Goal: Complete application form: Complete application form

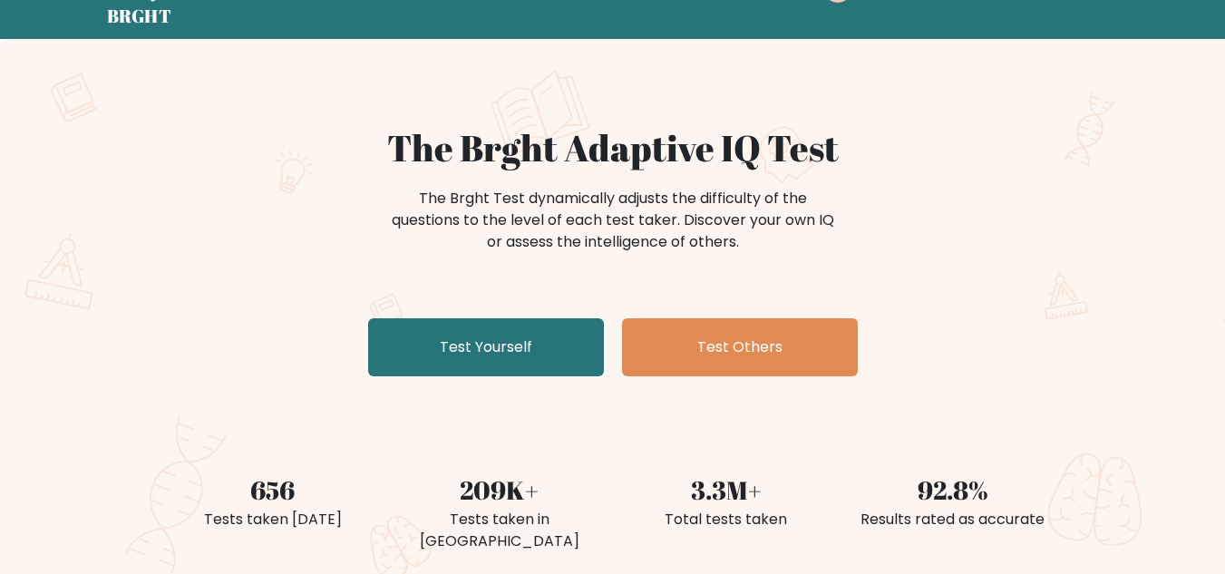
scroll to position [91, 0]
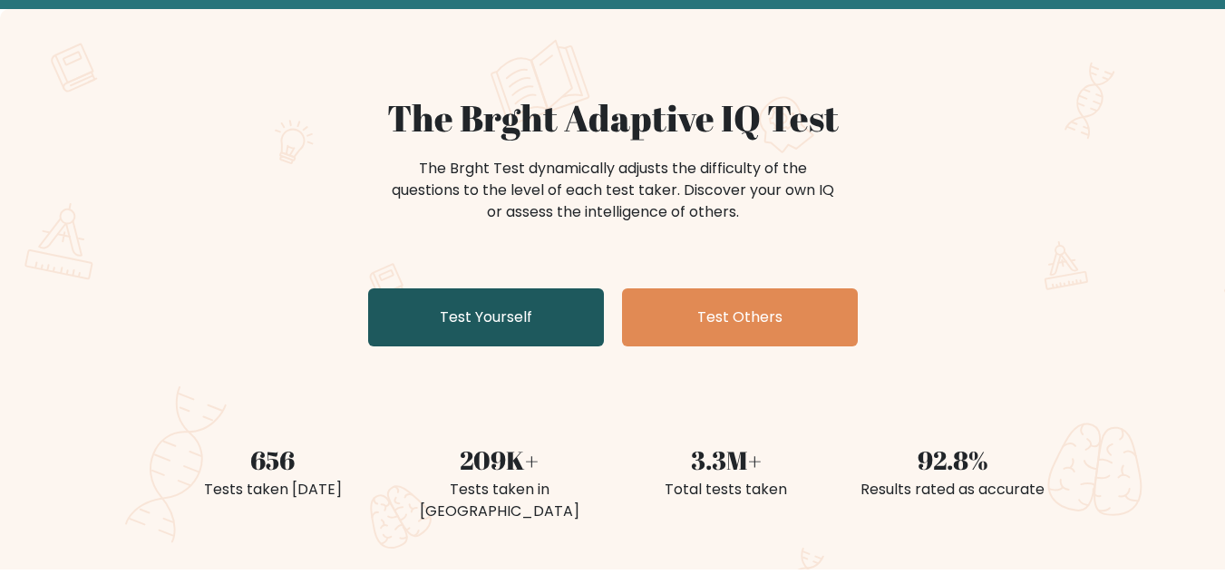
click at [475, 311] on link "Test Yourself" at bounding box center [486, 317] width 236 height 58
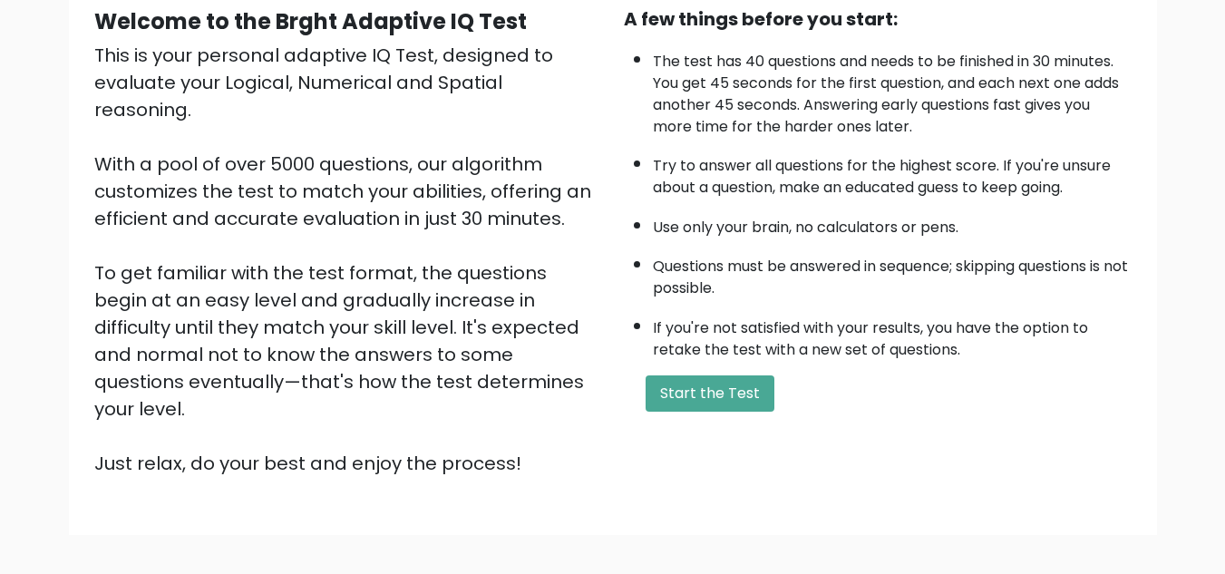
scroll to position [257, 0]
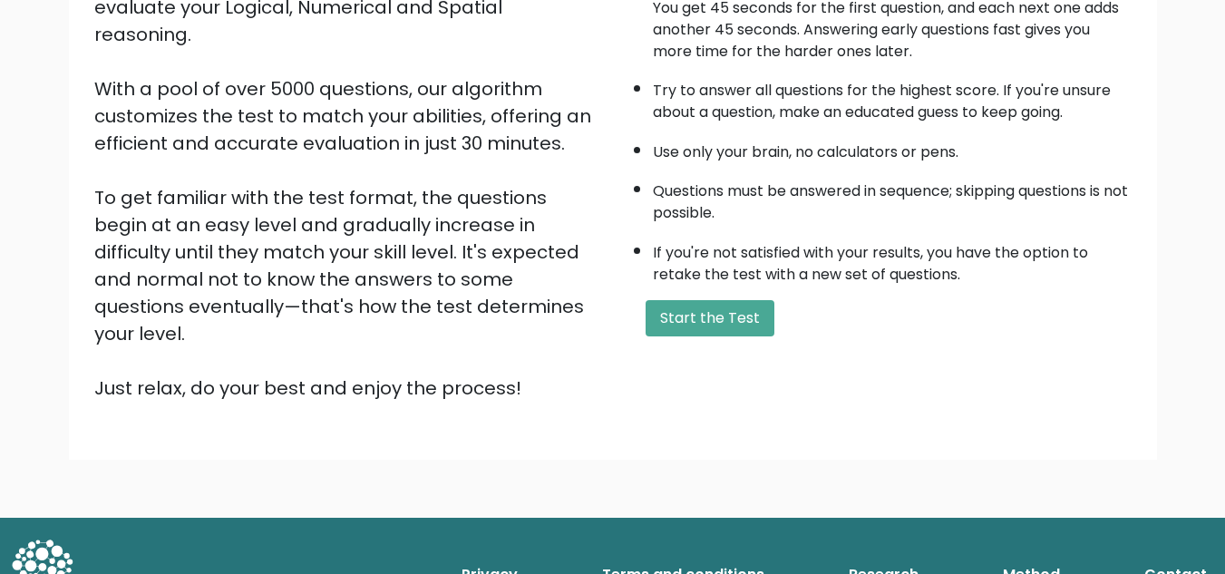
click at [746, 315] on button "Start the Test" at bounding box center [710, 318] width 129 height 36
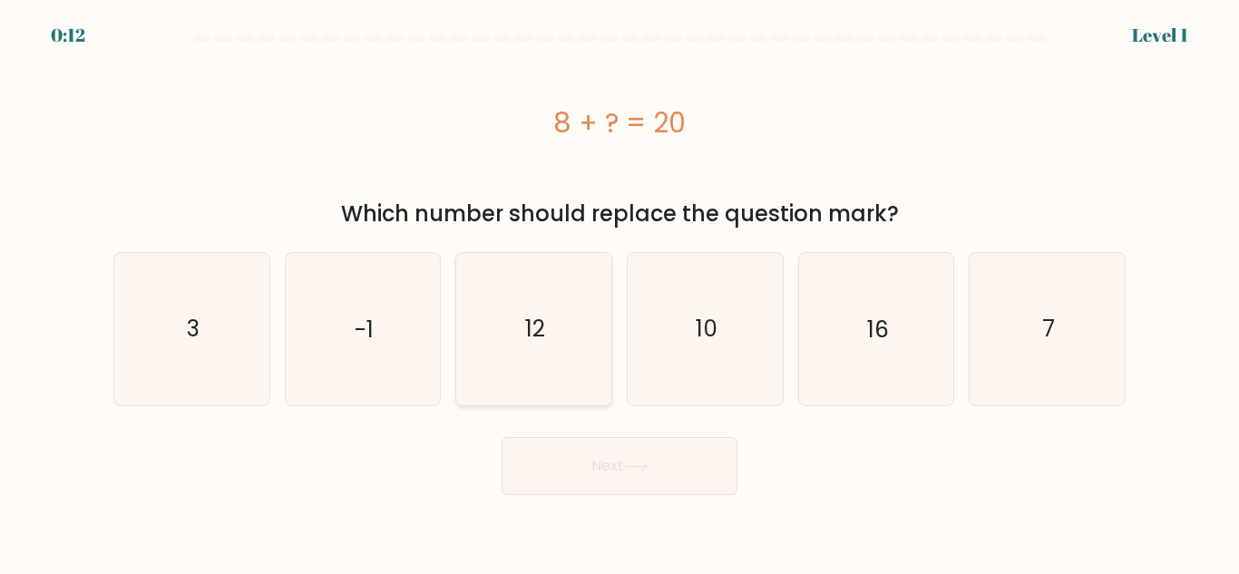
click at [547, 303] on icon "12" at bounding box center [533, 328] width 151 height 151
click at [620, 292] on input "c. 12" at bounding box center [620, 290] width 1 height 5
radio input "true"
click at [592, 476] on button "Next" at bounding box center [620, 466] width 236 height 58
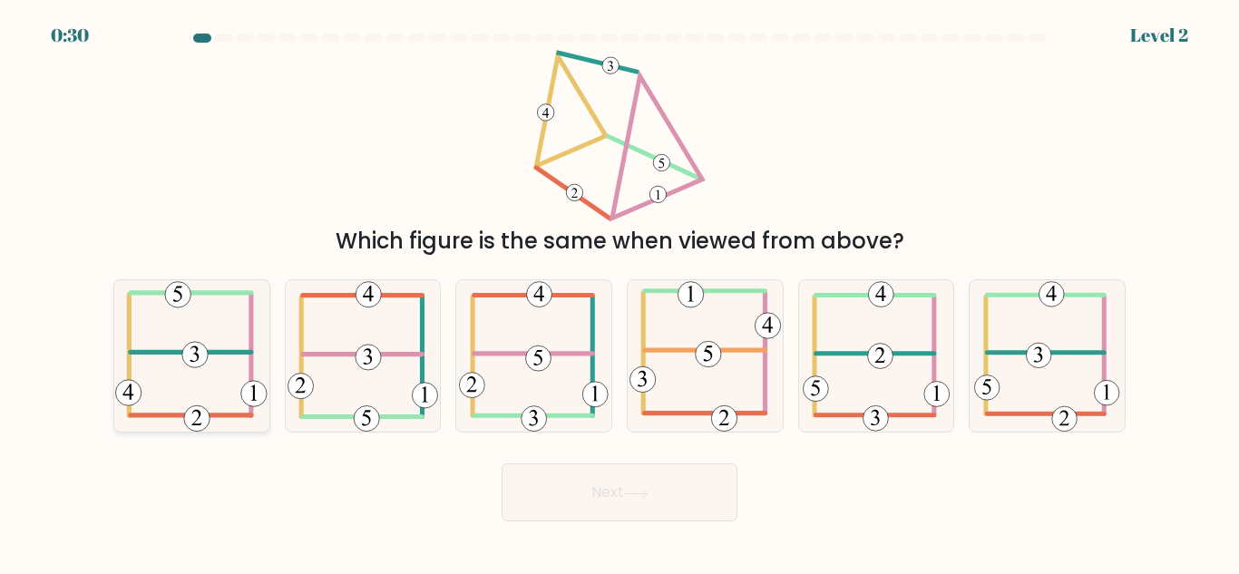
click at [218, 379] on icon at bounding box center [191, 355] width 152 height 151
click at [620, 292] on input "a." at bounding box center [620, 290] width 1 height 5
radio input "true"
click at [604, 491] on button "Next" at bounding box center [620, 493] width 236 height 58
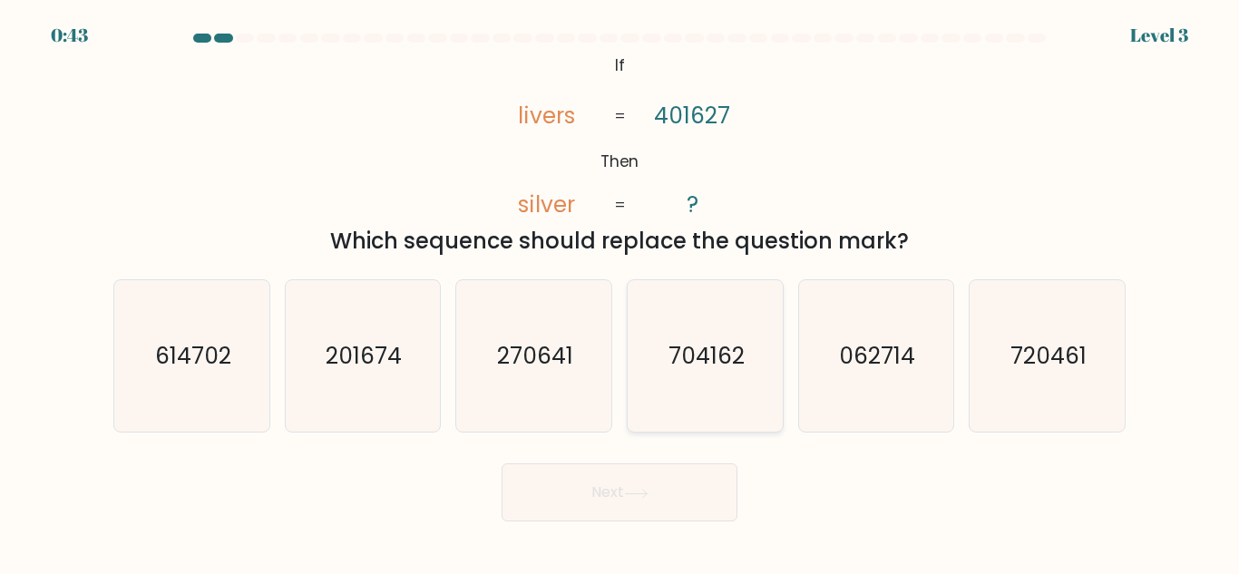
click at [710, 361] on text "704162" at bounding box center [707, 356] width 76 height 32
click at [620, 292] on input "d. 704162" at bounding box center [620, 290] width 1 height 5
radio input "true"
click at [638, 506] on button "Next" at bounding box center [620, 493] width 236 height 58
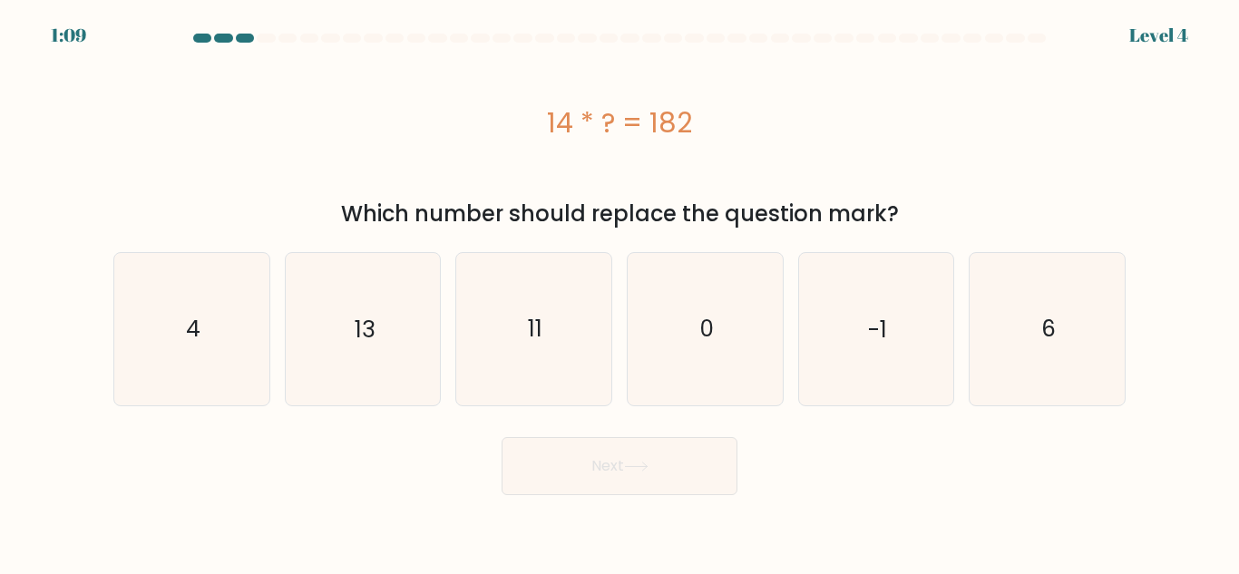
click at [282, 377] on div "b. 13" at bounding box center [363, 328] width 171 height 153
click at [359, 357] on icon "13" at bounding box center [362, 328] width 151 height 151
click at [620, 292] on input "b. 13" at bounding box center [620, 290] width 1 height 5
radio input "true"
click at [608, 459] on button "Next" at bounding box center [620, 466] width 236 height 58
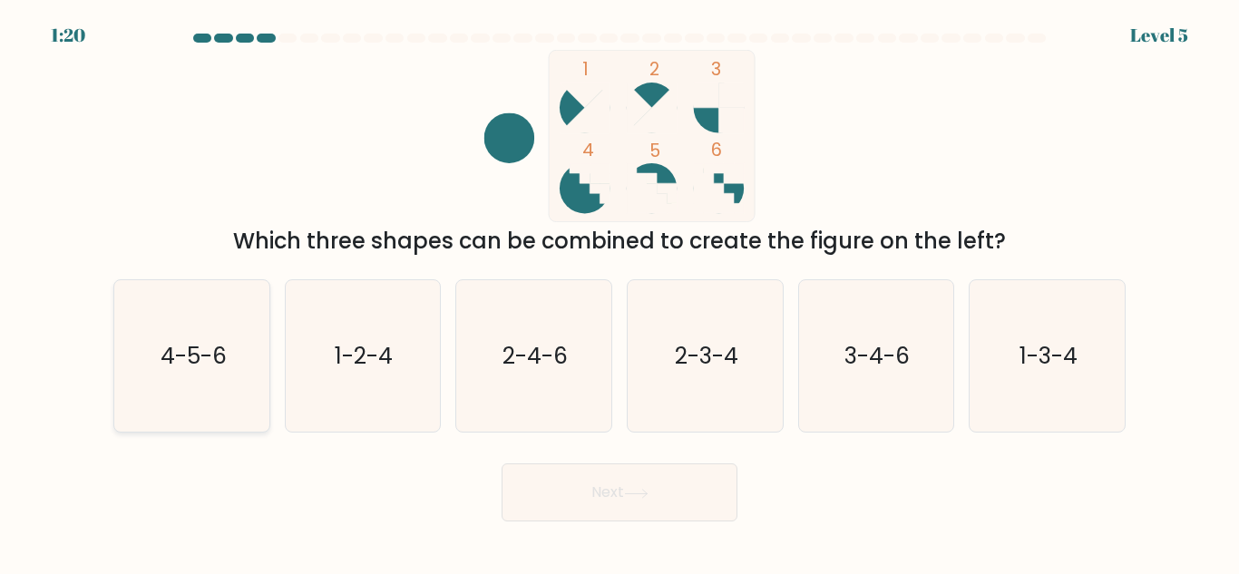
click at [249, 356] on icon "4-5-6" at bounding box center [191, 355] width 151 height 151
click at [620, 292] on input "a. 4-5-6" at bounding box center [620, 290] width 1 height 5
radio input "true"
click at [620, 478] on button "Next" at bounding box center [620, 493] width 236 height 58
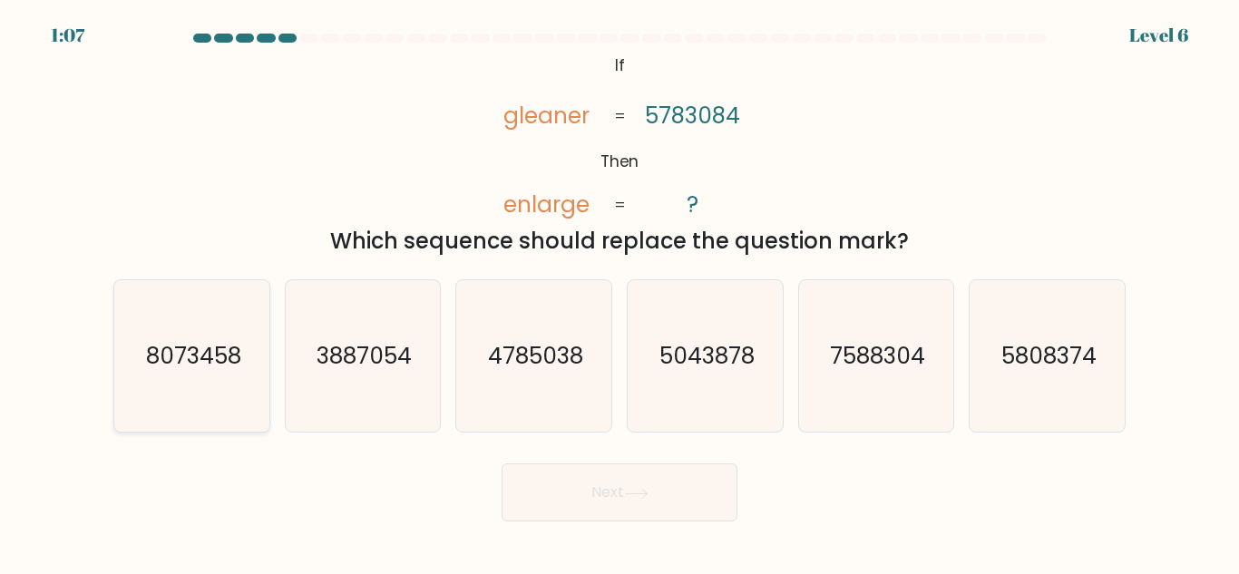
click at [167, 358] on text "8073458" at bounding box center [192, 356] width 95 height 32
click at [620, 292] on input "a. 8073458" at bounding box center [620, 290] width 1 height 5
radio input "true"
click at [671, 501] on button "Next" at bounding box center [620, 493] width 236 height 58
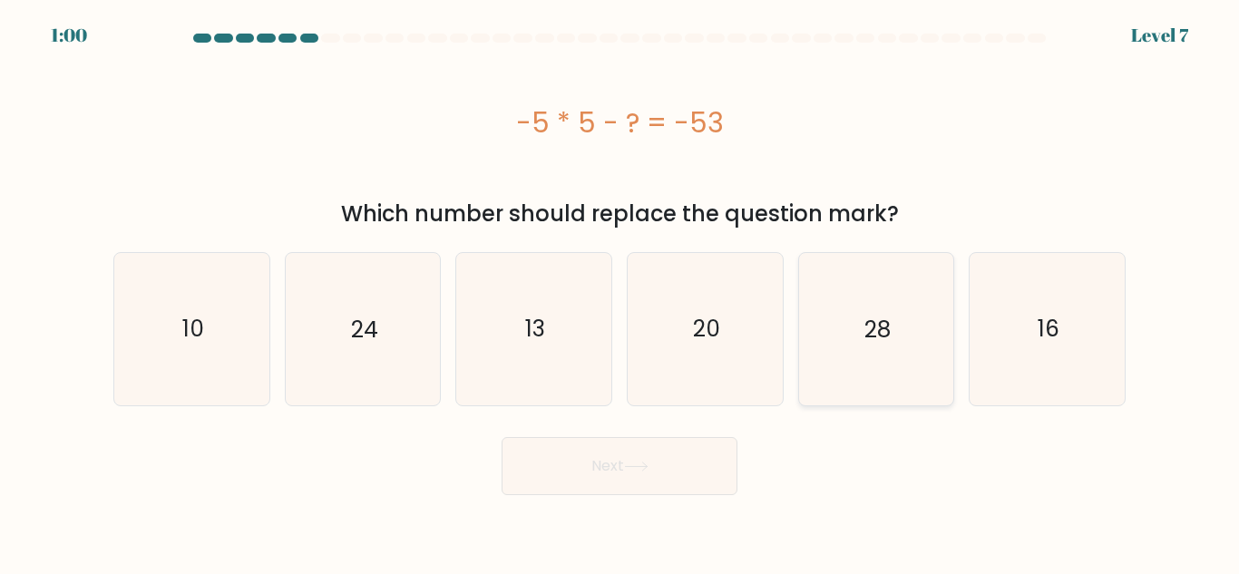
click at [878, 333] on text "28" at bounding box center [877, 329] width 26 height 32
click at [620, 292] on input "e. 28" at bounding box center [620, 290] width 1 height 5
radio input "true"
click at [667, 468] on button "Next" at bounding box center [620, 466] width 236 height 58
click at [622, 447] on button "Next" at bounding box center [620, 466] width 236 height 58
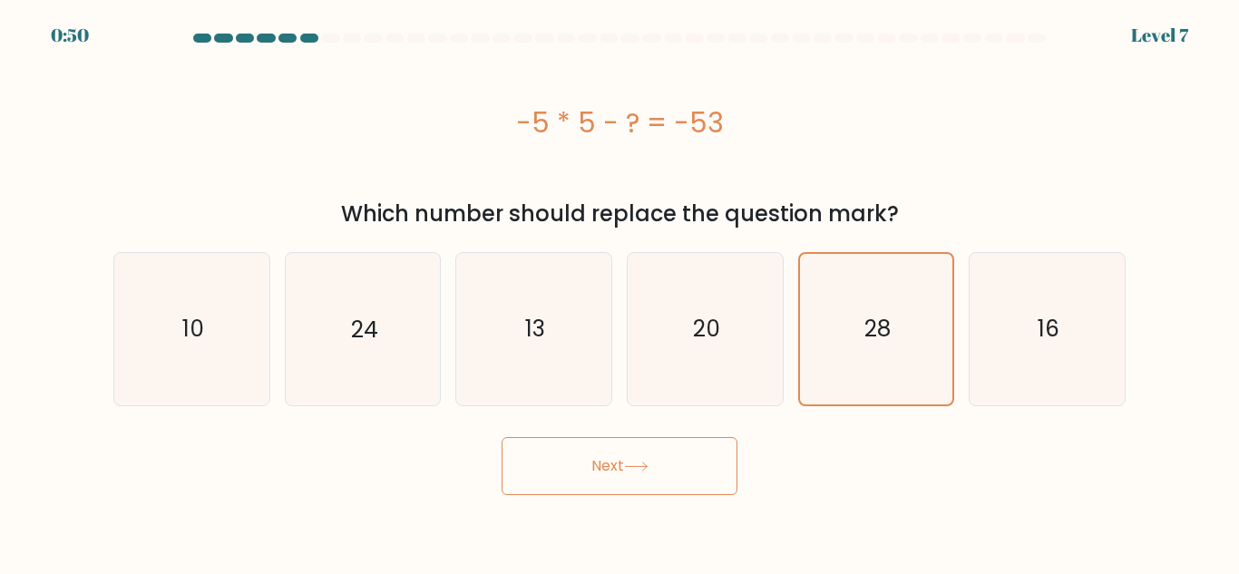
click at [626, 460] on button "Next" at bounding box center [620, 466] width 236 height 58
click at [878, 341] on text "28" at bounding box center [877, 329] width 26 height 32
click at [620, 292] on input "e. 28" at bounding box center [620, 290] width 1 height 5
click at [627, 475] on button "Next" at bounding box center [620, 466] width 236 height 58
click at [611, 461] on button "Next" at bounding box center [620, 466] width 236 height 58
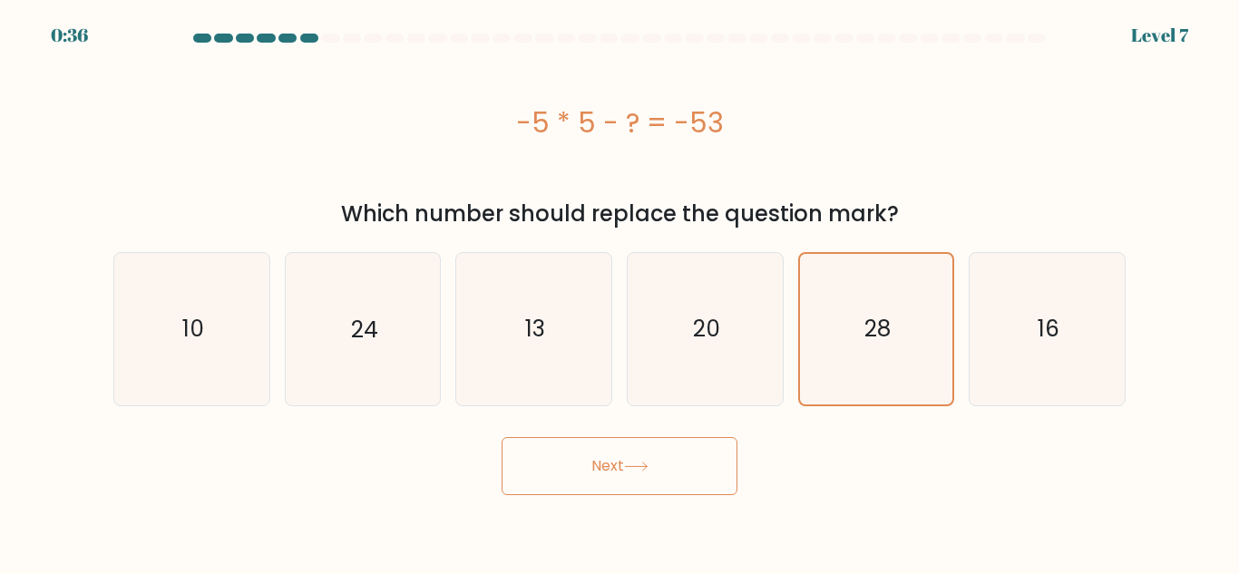
click at [653, 454] on button "Next" at bounding box center [620, 466] width 236 height 58
click at [901, 329] on icon "28" at bounding box center [875, 328] width 151 height 151
click at [620, 292] on input "e. 28" at bounding box center [620, 290] width 1 height 5
radio input "true"
click at [648, 475] on button "Next" at bounding box center [620, 466] width 236 height 58
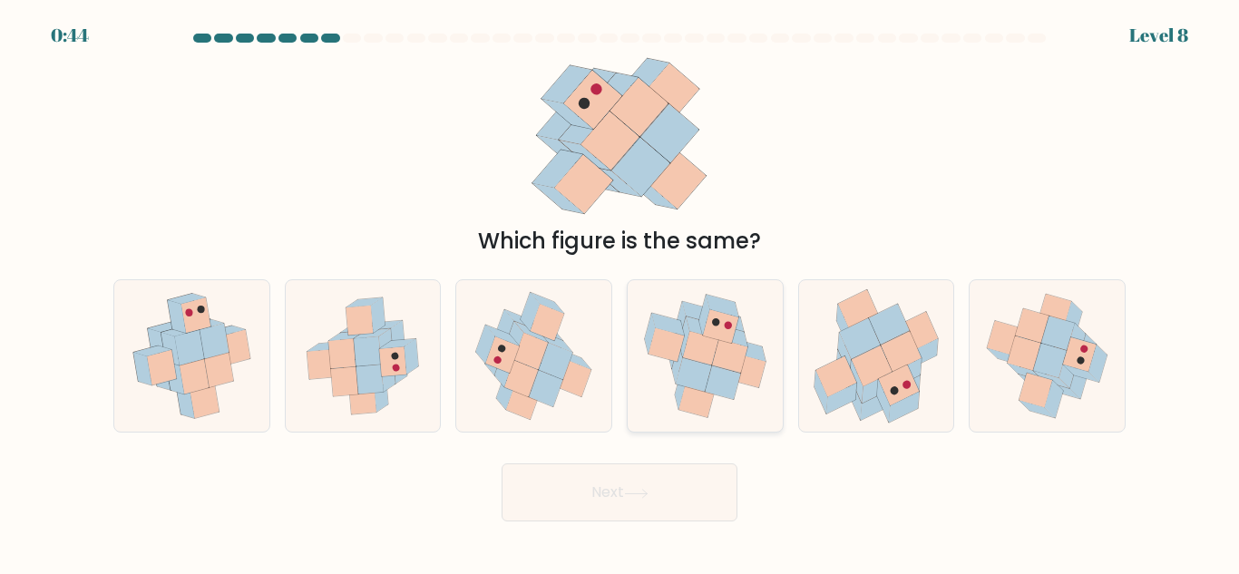
click at [713, 369] on icon at bounding box center [722, 383] width 35 height 34
click at [620, 292] on input "d." at bounding box center [620, 290] width 1 height 5
radio input "true"
click at [647, 491] on icon at bounding box center [636, 494] width 24 height 10
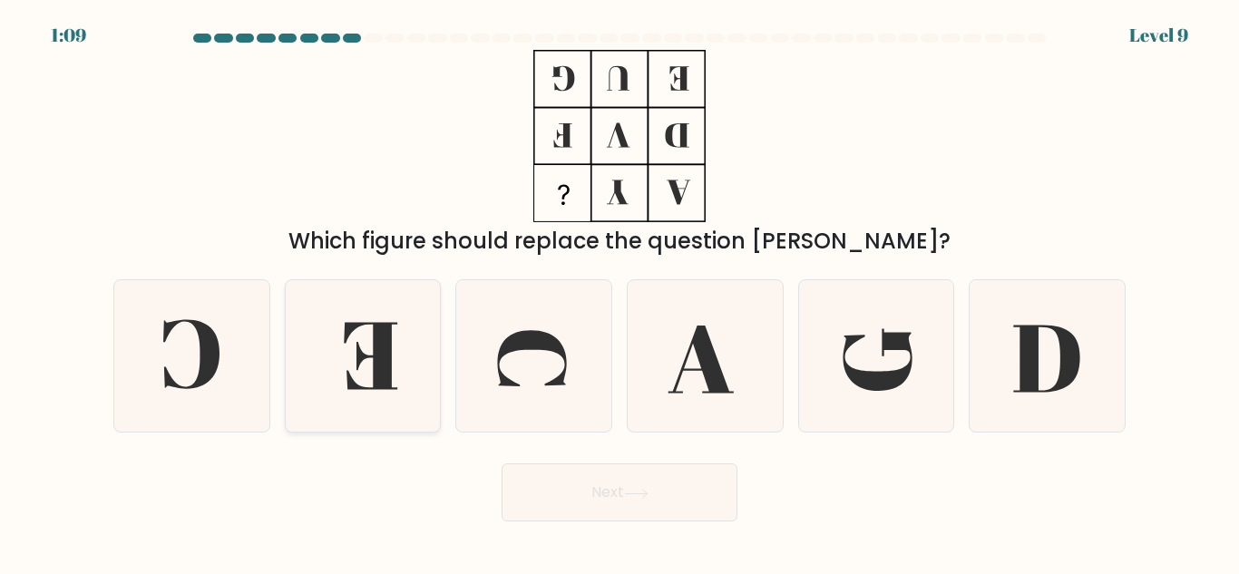
click at [395, 328] on icon at bounding box center [362, 355] width 151 height 151
click at [620, 292] on input "b." at bounding box center [620, 290] width 1 height 5
radio input "true"
click at [614, 465] on button "Next" at bounding box center [620, 493] width 236 height 58
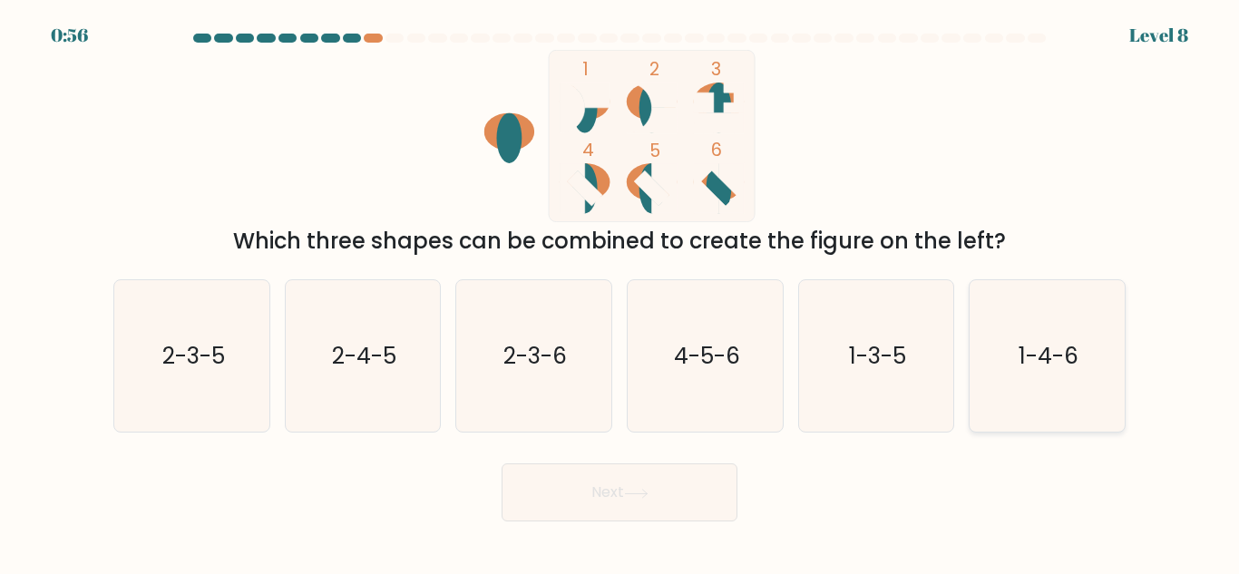
click at [1055, 353] on text "1-4-6" at bounding box center [1049, 356] width 60 height 32
click at [620, 292] on input "f. 1-4-6" at bounding box center [620, 290] width 1 height 5
radio input "true"
click at [674, 482] on button "Next" at bounding box center [620, 493] width 236 height 58
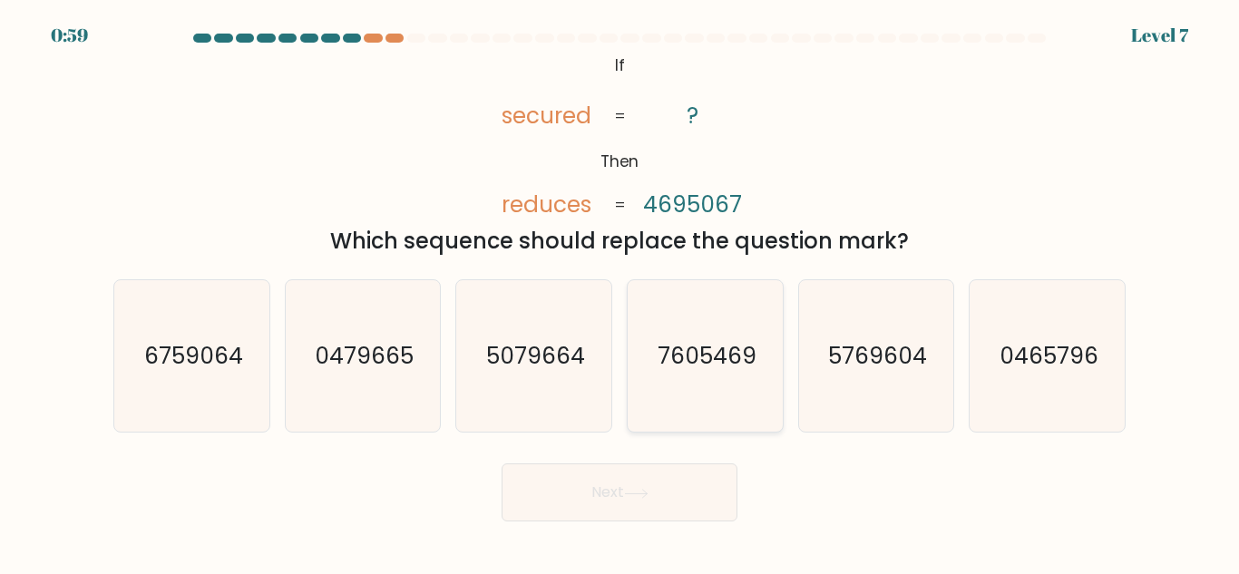
click at [753, 376] on icon "7605469" at bounding box center [705, 355] width 151 height 151
click at [620, 292] on input "d. 7605469" at bounding box center [620, 290] width 1 height 5
radio input "true"
click at [628, 493] on button "Next" at bounding box center [620, 493] width 236 height 58
click at [651, 486] on button "Next" at bounding box center [620, 493] width 236 height 58
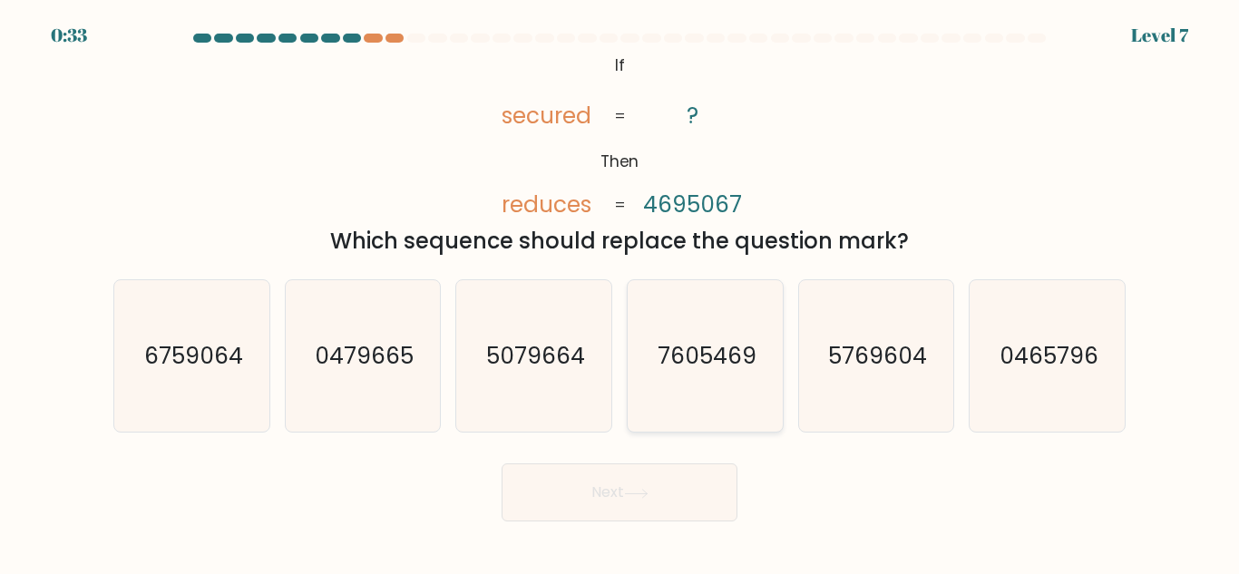
click at [735, 378] on icon "7605469" at bounding box center [705, 355] width 151 height 151
click at [620, 292] on input "d. 7605469" at bounding box center [620, 290] width 1 height 5
radio input "true"
click at [644, 492] on icon at bounding box center [636, 494] width 24 height 10
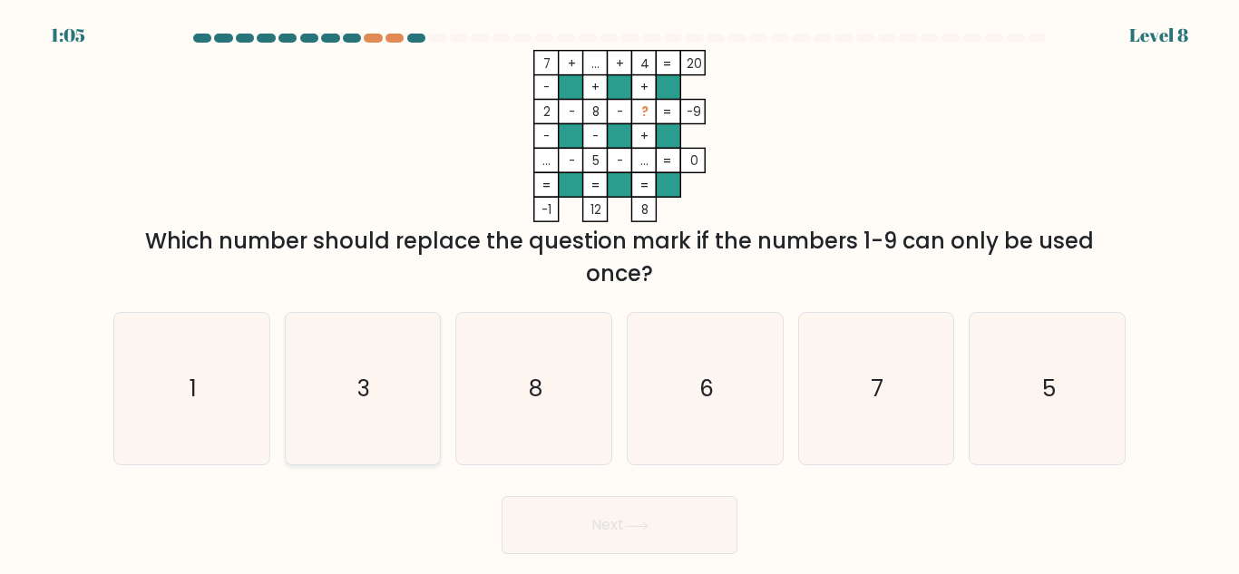
click at [376, 374] on icon "3" at bounding box center [362, 388] width 151 height 151
click at [620, 292] on input "b. 3" at bounding box center [620, 290] width 1 height 5
radio input "true"
click at [617, 518] on button "Next" at bounding box center [620, 525] width 236 height 58
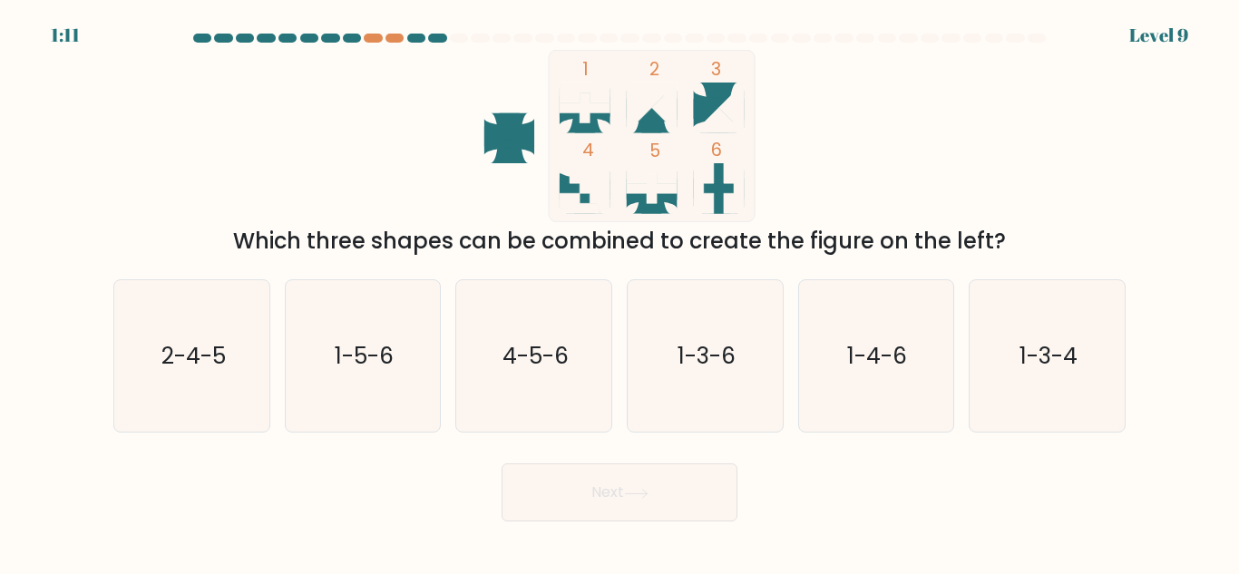
click at [715, 99] on icon at bounding box center [719, 105] width 51 height 30
click at [224, 343] on text "2-4-5" at bounding box center [193, 356] width 64 height 32
click at [620, 292] on input "a. 2-4-5" at bounding box center [620, 290] width 1 height 5
radio input "true"
click at [648, 484] on button "Next" at bounding box center [620, 493] width 236 height 58
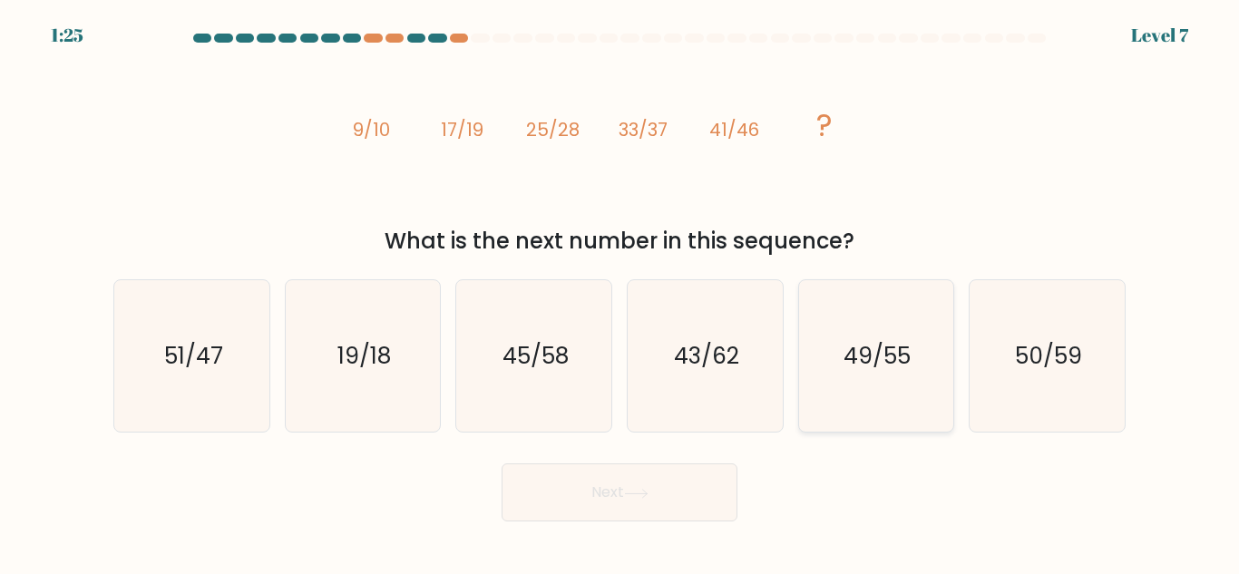
click at [888, 363] on text "49/55" at bounding box center [878, 356] width 67 height 32
click at [620, 292] on input "e. 49/55" at bounding box center [620, 290] width 1 height 5
radio input "true"
click at [633, 491] on icon at bounding box center [636, 494] width 24 height 10
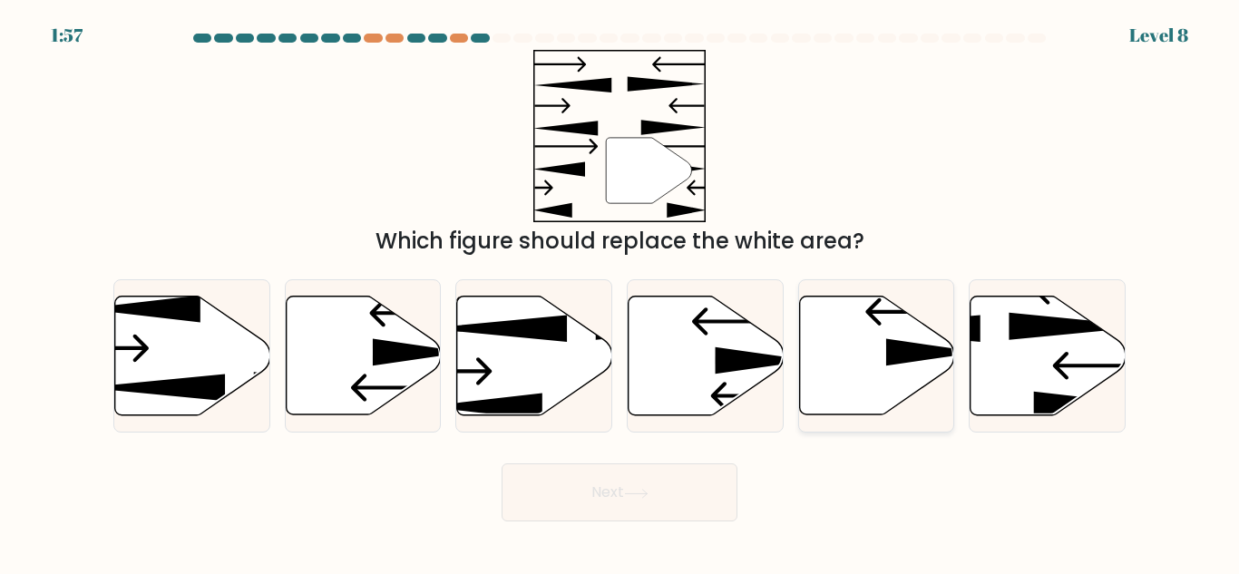
click at [878, 352] on icon at bounding box center [876, 356] width 155 height 119
click at [620, 292] on input "e." at bounding box center [620, 290] width 1 height 5
radio input "true"
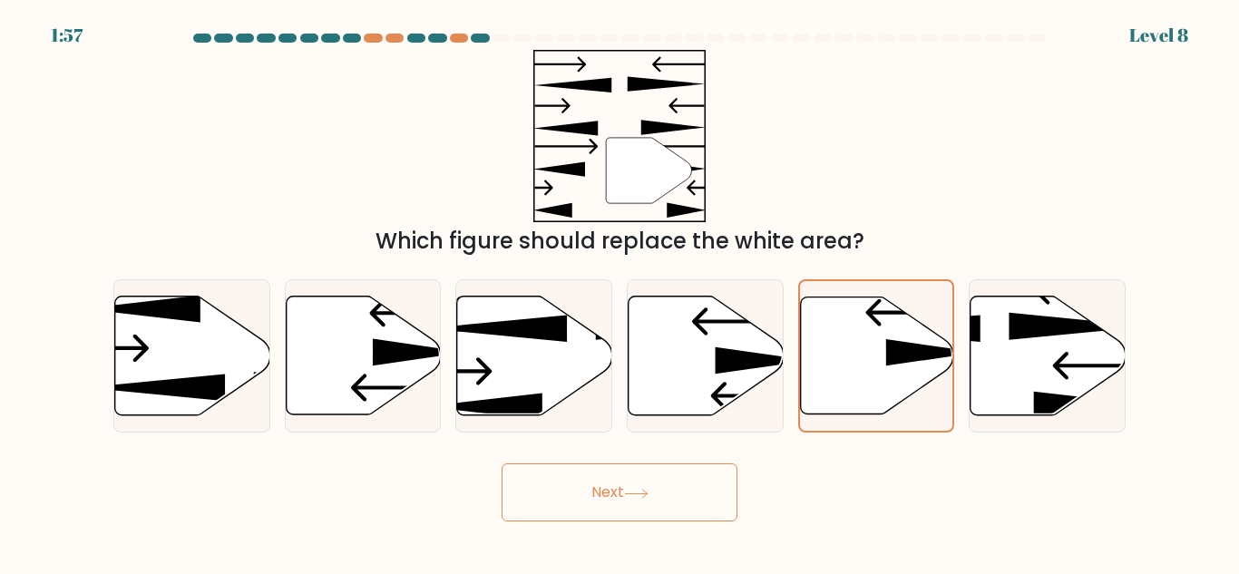
click at [630, 490] on icon at bounding box center [636, 494] width 24 height 10
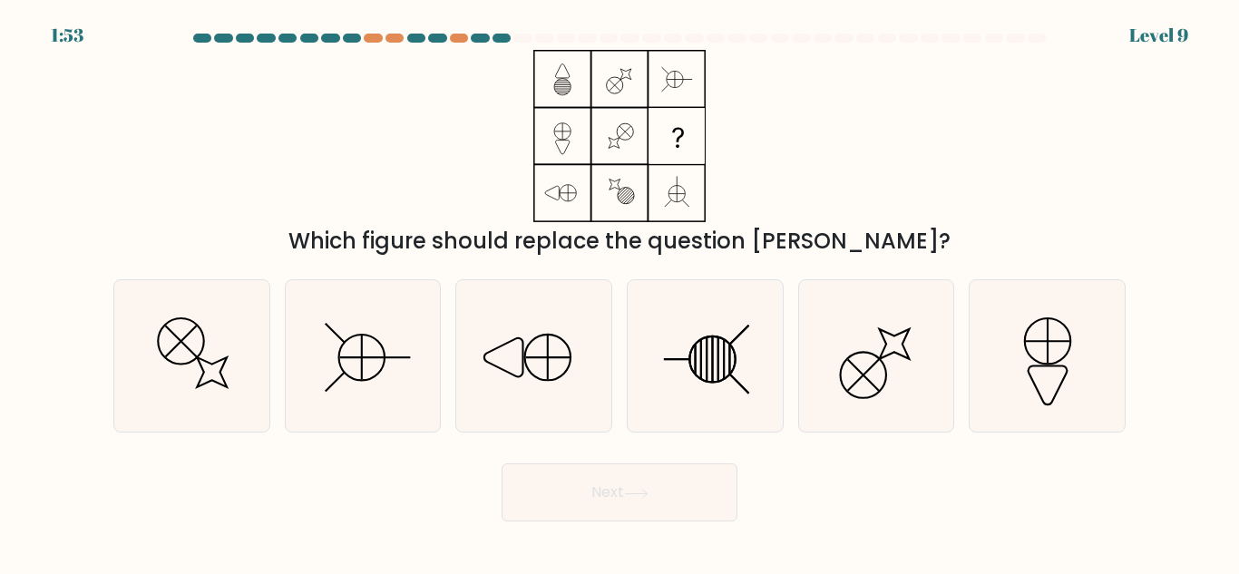
click at [283, 375] on div "b." at bounding box center [363, 355] width 171 height 153
click at [223, 371] on icon at bounding box center [191, 355] width 151 height 151
click at [620, 292] on input "a." at bounding box center [620, 290] width 1 height 5
radio input "true"
click at [621, 488] on button "Next" at bounding box center [620, 493] width 236 height 58
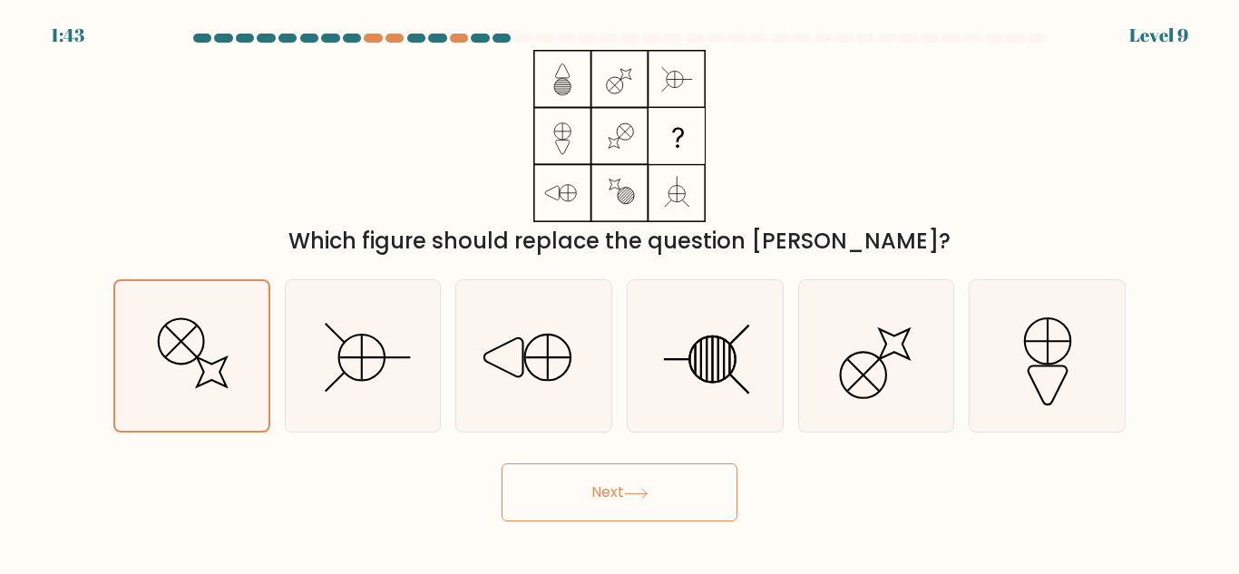
click at [648, 489] on icon at bounding box center [636, 494] width 24 height 10
click at [207, 350] on icon at bounding box center [191, 355] width 151 height 151
click at [620, 292] on input "a." at bounding box center [620, 290] width 1 height 5
radio input "true"
click at [659, 490] on button "Next" at bounding box center [620, 493] width 236 height 58
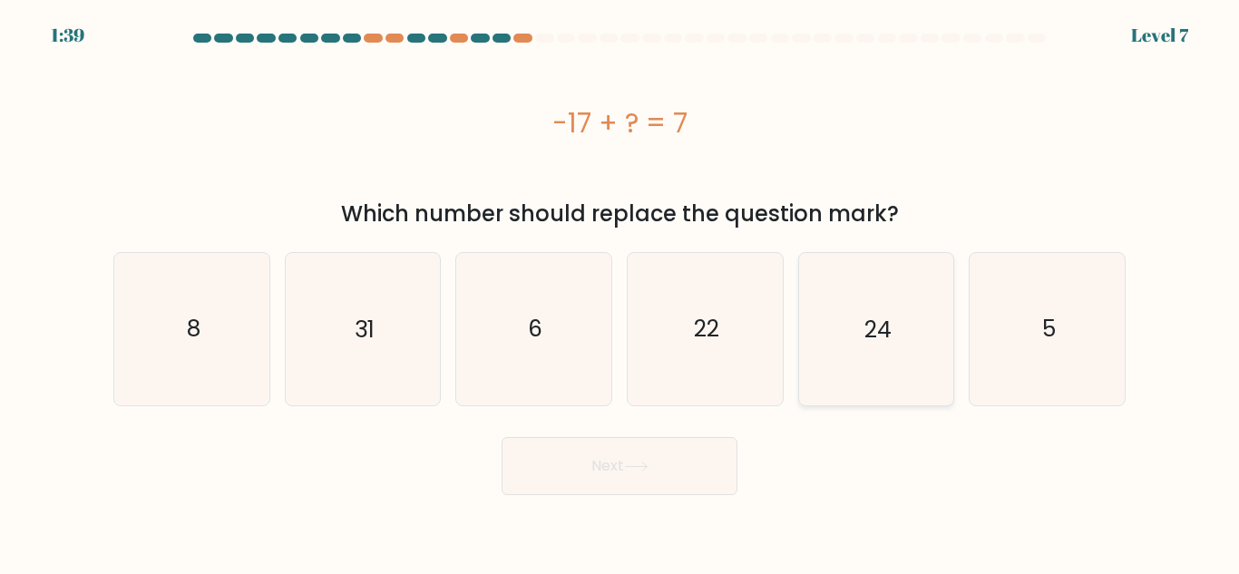
click at [913, 304] on icon "24" at bounding box center [875, 328] width 151 height 151
click at [620, 292] on input "e. 24" at bounding box center [620, 290] width 1 height 5
radio input "true"
click at [624, 464] on button "Next" at bounding box center [620, 466] width 236 height 58
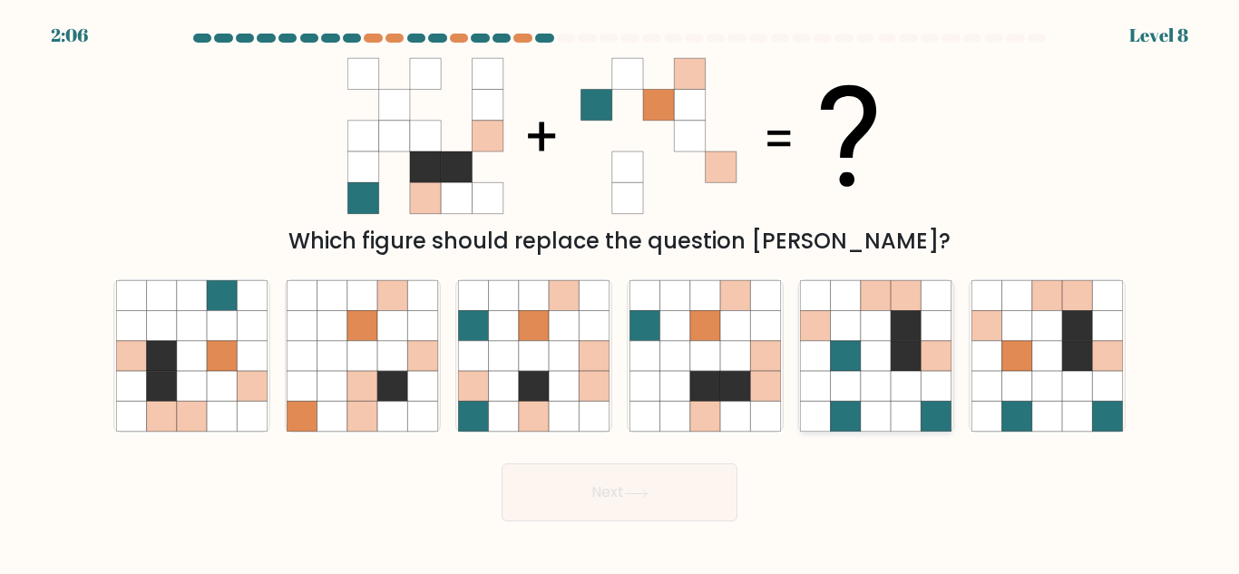
click at [840, 318] on icon at bounding box center [846, 326] width 30 height 30
click at [620, 292] on input "e." at bounding box center [620, 290] width 1 height 5
radio input "true"
click at [610, 488] on button "Next" at bounding box center [620, 493] width 236 height 58
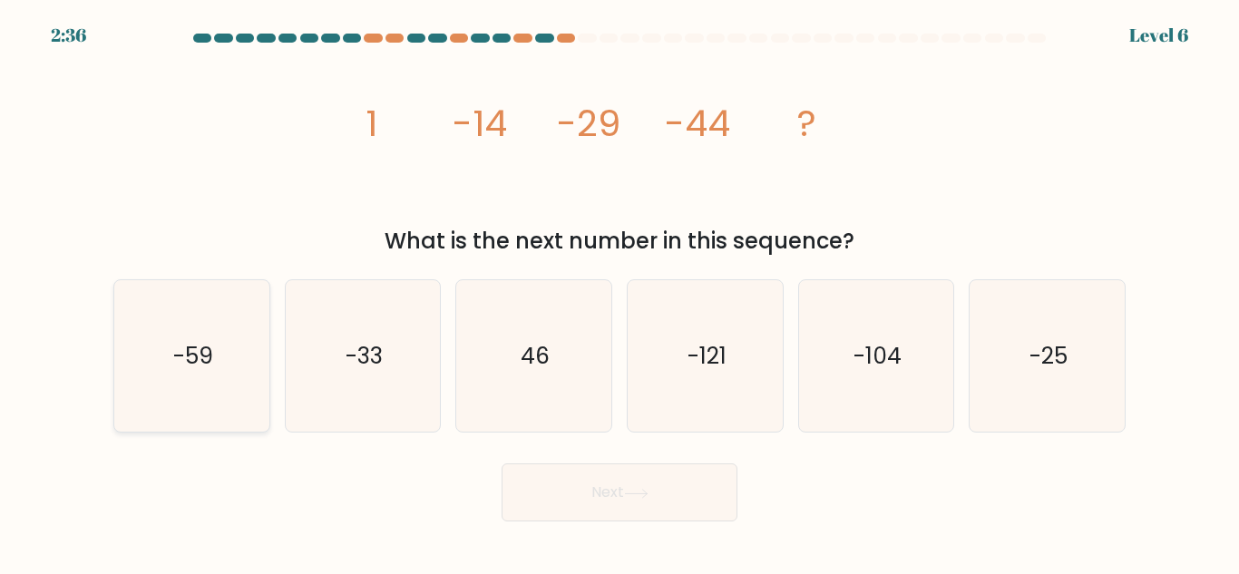
click at [195, 346] on text "-59" at bounding box center [193, 356] width 40 height 32
click at [620, 292] on input "a. -59" at bounding box center [620, 290] width 1 height 5
radio input "true"
click at [641, 495] on icon at bounding box center [636, 494] width 24 height 10
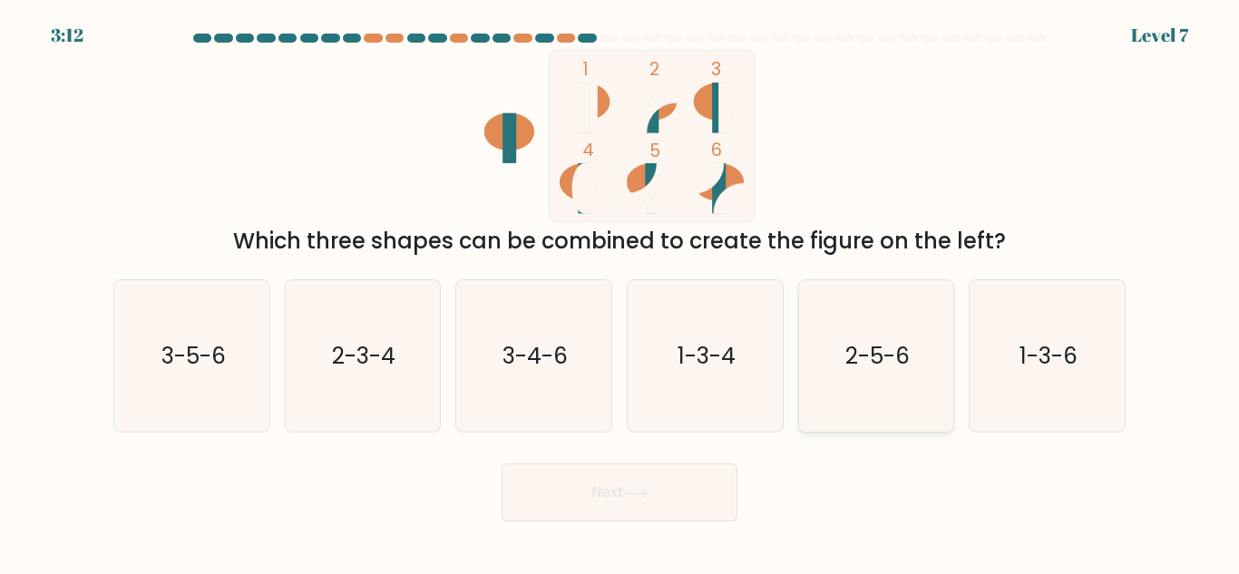
click at [843, 349] on icon "2-5-6" at bounding box center [875, 355] width 151 height 151
click at [620, 292] on input "e. 2-5-6" at bounding box center [620, 290] width 1 height 5
radio input "true"
click at [616, 486] on button "Next" at bounding box center [620, 493] width 236 height 58
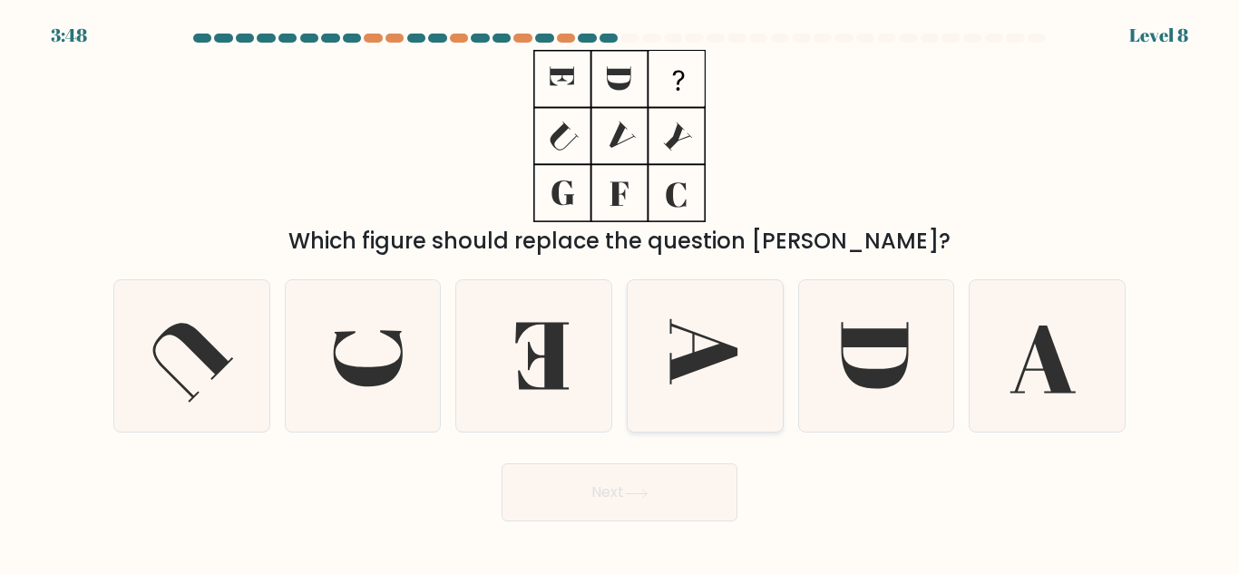
click at [693, 356] on icon at bounding box center [703, 351] width 68 height 65
click at [620, 292] on input "d." at bounding box center [620, 290] width 1 height 5
radio input "true"
click at [638, 486] on button "Next" at bounding box center [620, 493] width 236 height 58
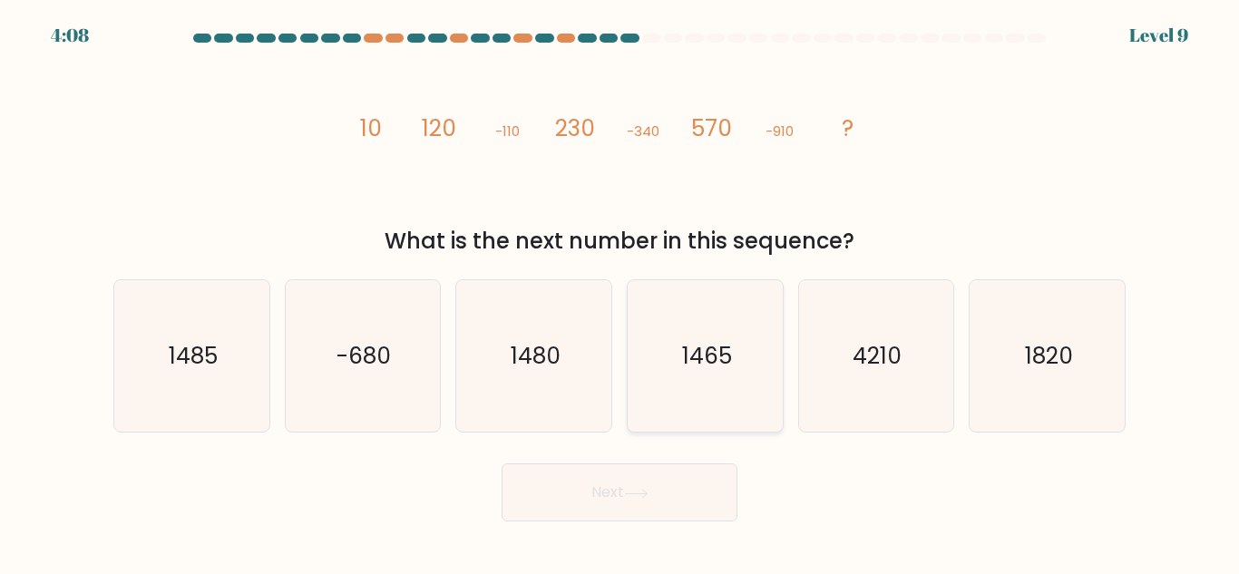
click at [724, 340] on text "1465" at bounding box center [706, 356] width 50 height 32
click at [620, 292] on input "d. 1465" at bounding box center [620, 290] width 1 height 5
radio input "true"
click at [624, 487] on button "Next" at bounding box center [620, 493] width 236 height 58
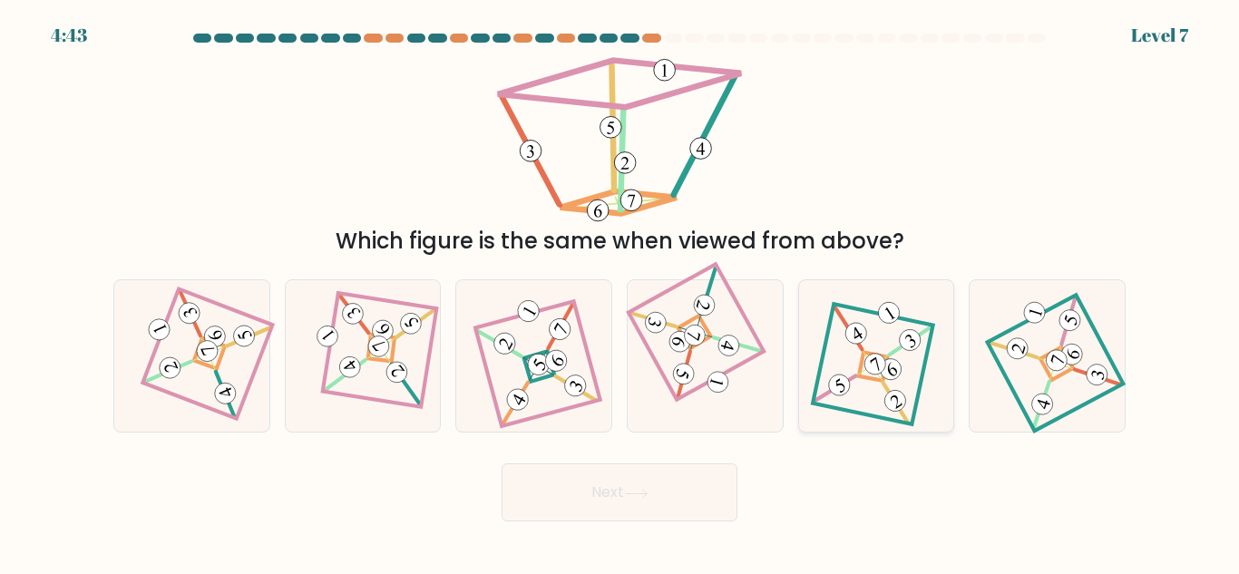
click at [903, 314] on icon at bounding box center [876, 357] width 105 height 122
click at [620, 292] on input "e." at bounding box center [620, 290] width 1 height 5
radio input "true"
click at [647, 492] on icon at bounding box center [636, 494] width 24 height 10
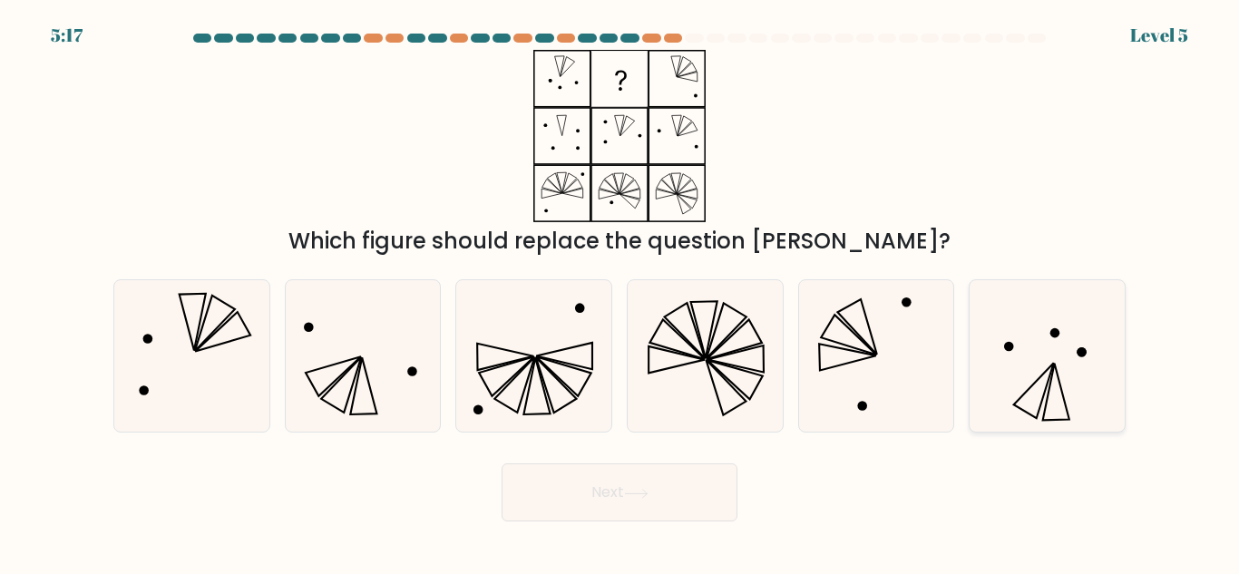
click at [1039, 357] on icon at bounding box center [1047, 355] width 151 height 151
click at [620, 292] on input "f." at bounding box center [620, 290] width 1 height 5
radio input "true"
click at [627, 494] on button "Next" at bounding box center [620, 493] width 236 height 58
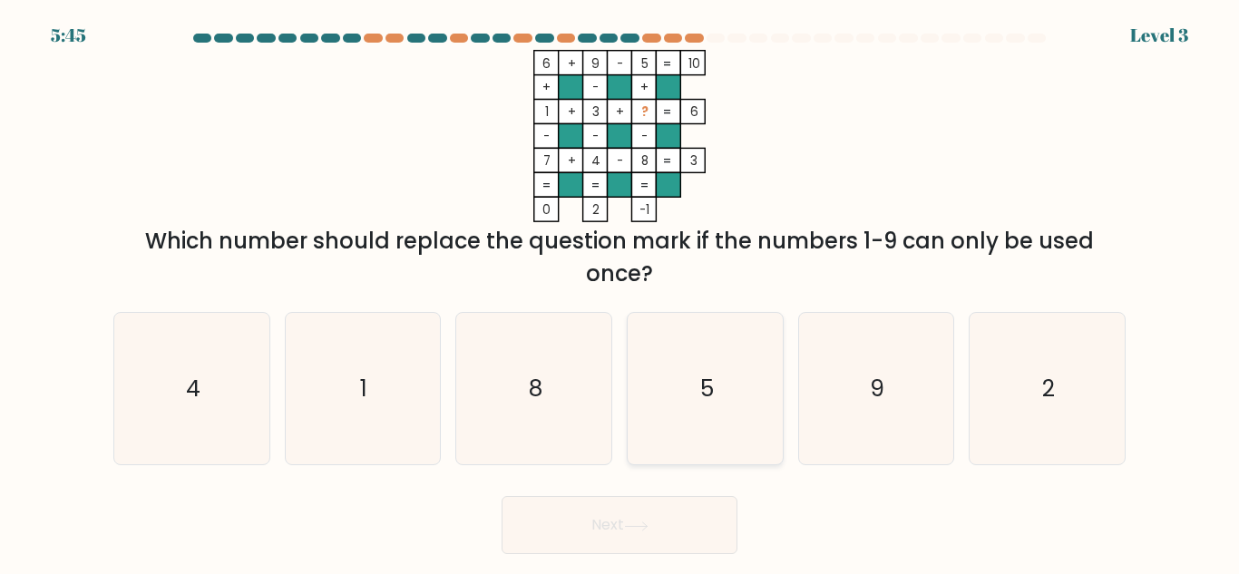
click at [721, 379] on icon "5" at bounding box center [705, 388] width 151 height 151
click at [620, 292] on input "d. 5" at bounding box center [620, 290] width 1 height 5
radio input "true"
click at [634, 522] on icon at bounding box center [636, 527] width 24 height 10
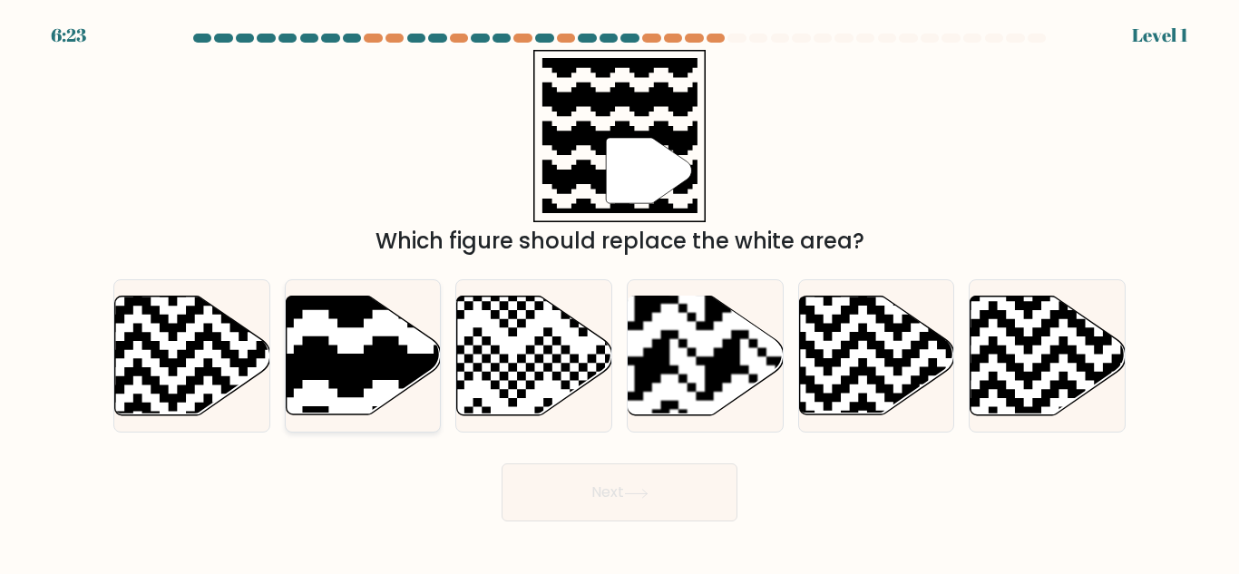
click at [344, 373] on icon at bounding box center [311, 292] width 281 height 281
click at [620, 292] on input "b." at bounding box center [620, 290] width 1 height 5
radio input "true"
click at [603, 484] on button "Next" at bounding box center [620, 493] width 236 height 58
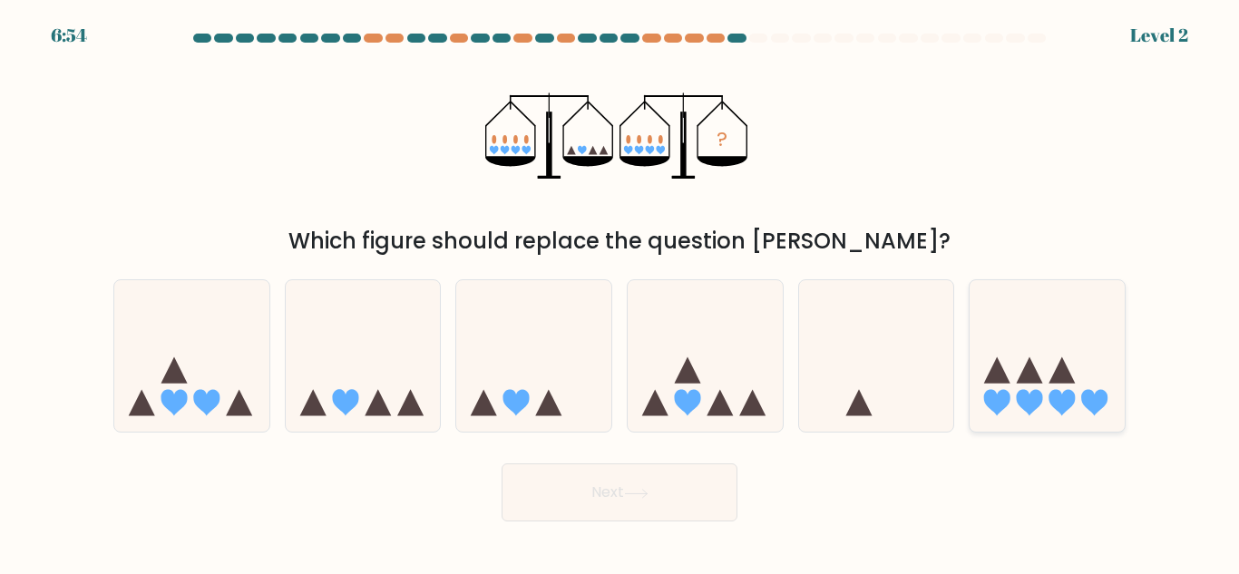
click at [1069, 363] on icon at bounding box center [1047, 356] width 155 height 128
click at [620, 292] on input "f." at bounding box center [620, 290] width 1 height 5
radio input "true"
click at [643, 489] on icon at bounding box center [636, 494] width 24 height 10
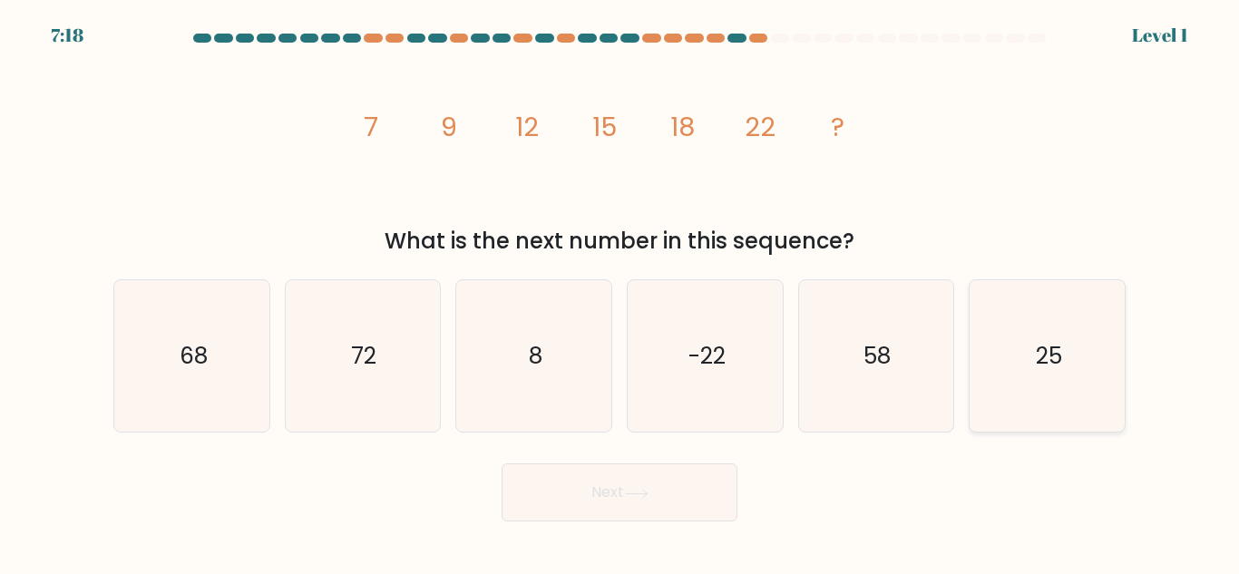
click at [1011, 341] on icon "25" at bounding box center [1047, 355] width 151 height 151
click at [620, 292] on input "f. 25" at bounding box center [620, 290] width 1 height 5
radio input "true"
click at [627, 477] on button "Next" at bounding box center [620, 493] width 236 height 58
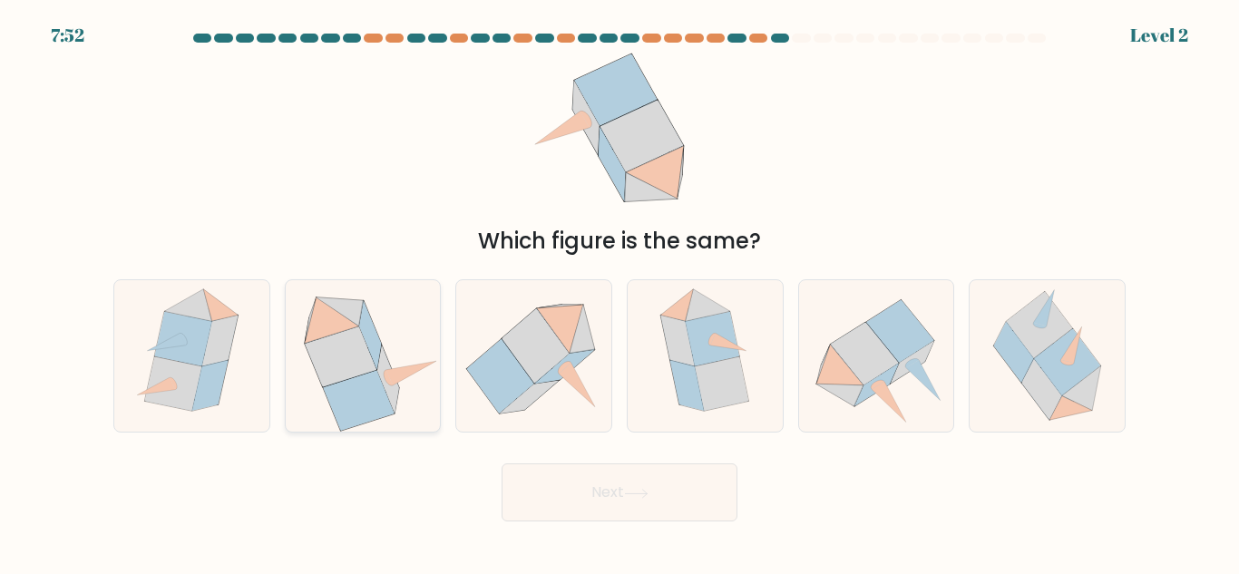
click at [325, 366] on icon at bounding box center [341, 357] width 72 height 61
click at [620, 292] on input "b." at bounding box center [620, 290] width 1 height 5
radio input "true"
click at [642, 491] on icon at bounding box center [636, 494] width 24 height 10
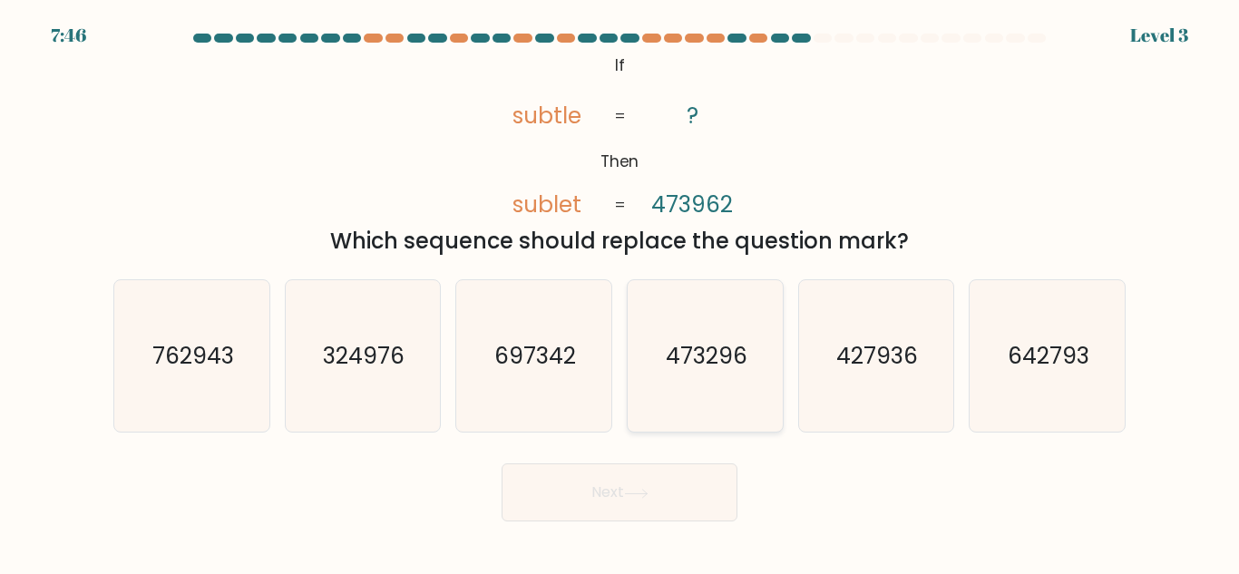
click at [736, 362] on text "473296" at bounding box center [707, 356] width 82 height 32
click at [620, 292] on input "d. 473296" at bounding box center [620, 290] width 1 height 5
radio input "true"
click at [623, 502] on button "Next" at bounding box center [620, 493] width 236 height 58
click at [640, 497] on icon at bounding box center [636, 494] width 24 height 10
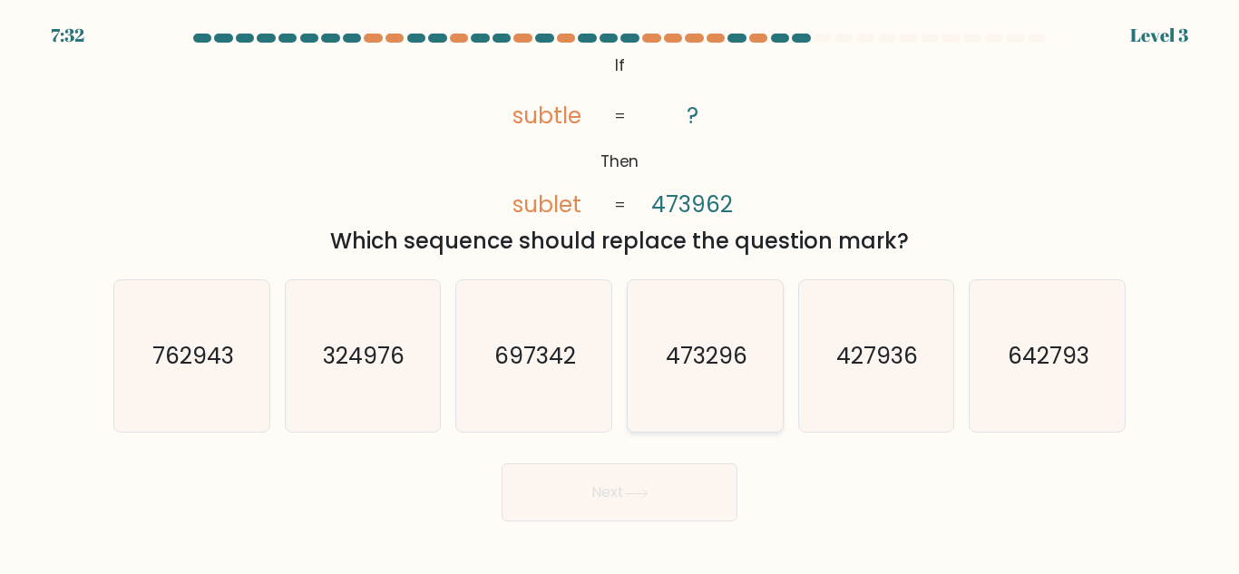
click at [736, 368] on text "473296" at bounding box center [707, 356] width 82 height 32
click at [620, 292] on input "d. 473296" at bounding box center [620, 290] width 1 height 5
radio input "true"
click at [620, 494] on button "Next" at bounding box center [620, 493] width 236 height 58
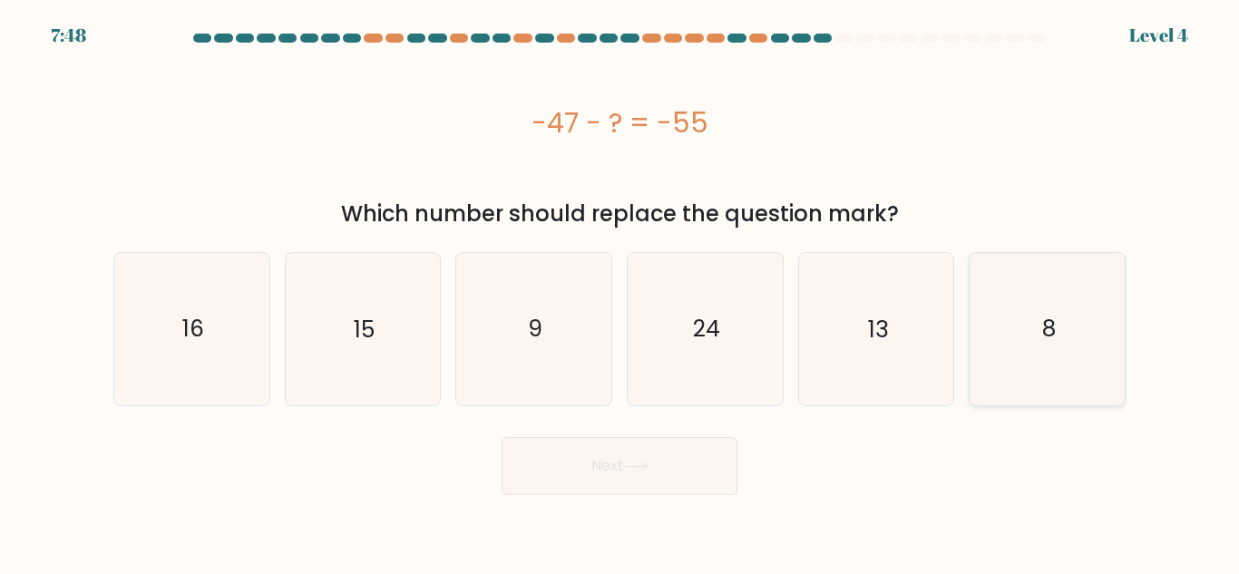
click at [1048, 347] on icon "8" at bounding box center [1047, 328] width 151 height 151
click at [620, 292] on input "f. 8" at bounding box center [620, 290] width 1 height 5
radio input "true"
click at [620, 461] on button "Next" at bounding box center [620, 466] width 236 height 58
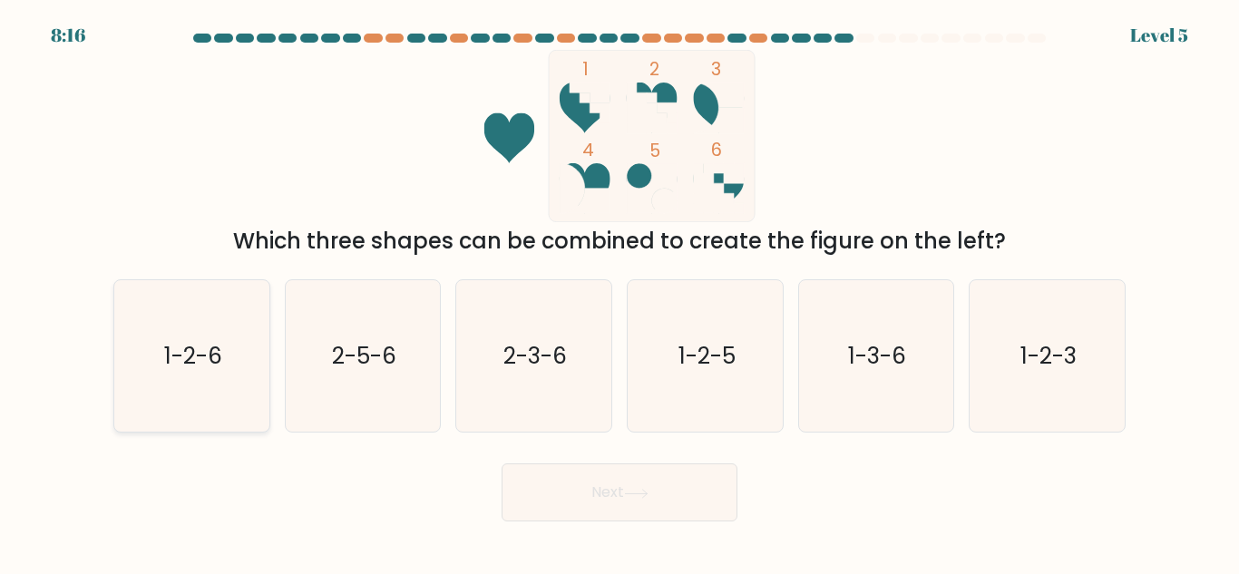
click at [159, 358] on icon "1-2-6" at bounding box center [191, 355] width 151 height 151
click at [620, 292] on input "a. 1-2-6" at bounding box center [620, 290] width 1 height 5
radio input "true"
click at [620, 500] on button "Next" at bounding box center [620, 493] width 236 height 58
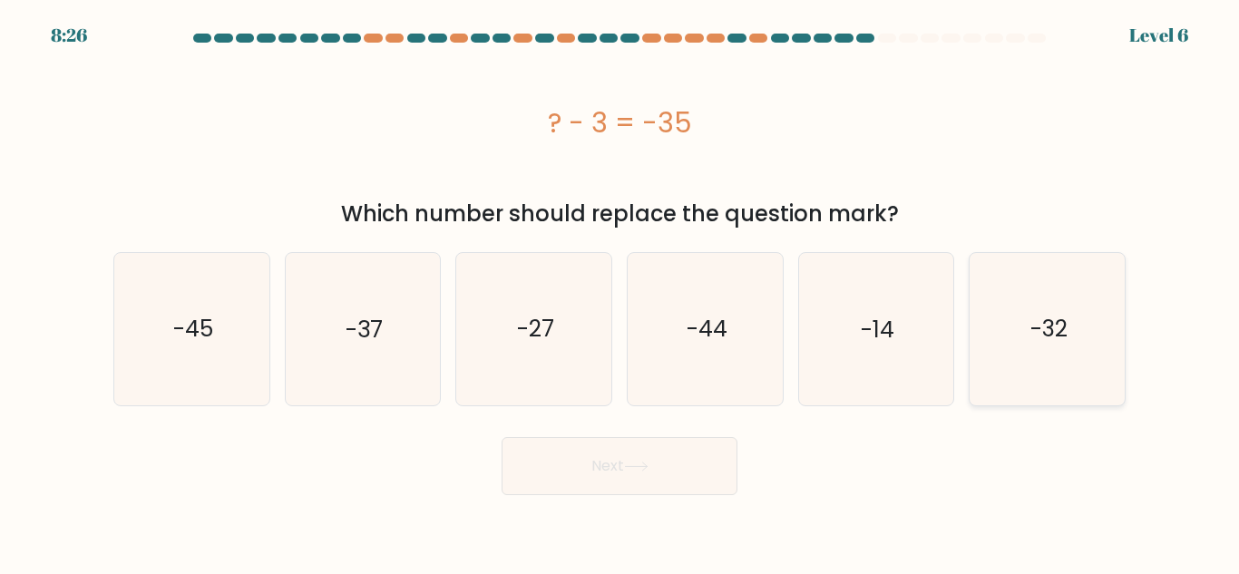
click at [1024, 288] on icon "-32" at bounding box center [1047, 328] width 151 height 151
click at [620, 288] on input "f. -32" at bounding box center [620, 290] width 1 height 5
radio input "true"
click at [615, 473] on button "Next" at bounding box center [620, 466] width 236 height 58
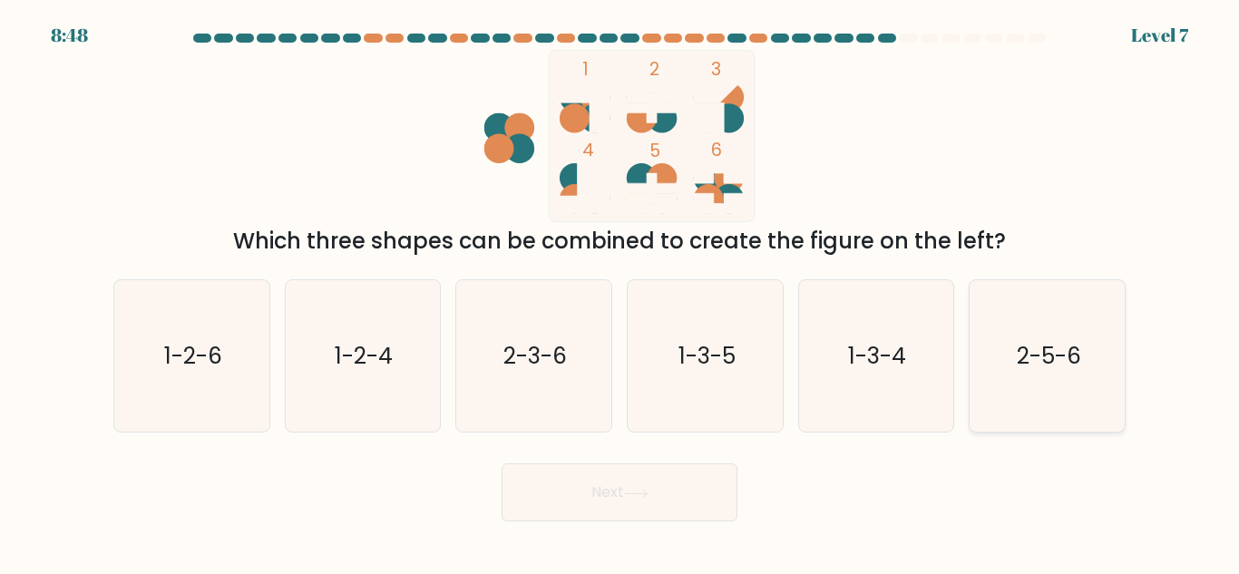
click at [1050, 360] on text "2-5-6" at bounding box center [1049, 356] width 64 height 32
click at [620, 292] on input "f. 2-5-6" at bounding box center [620, 290] width 1 height 5
radio input "true"
click at [621, 492] on button "Next" at bounding box center [620, 493] width 236 height 58
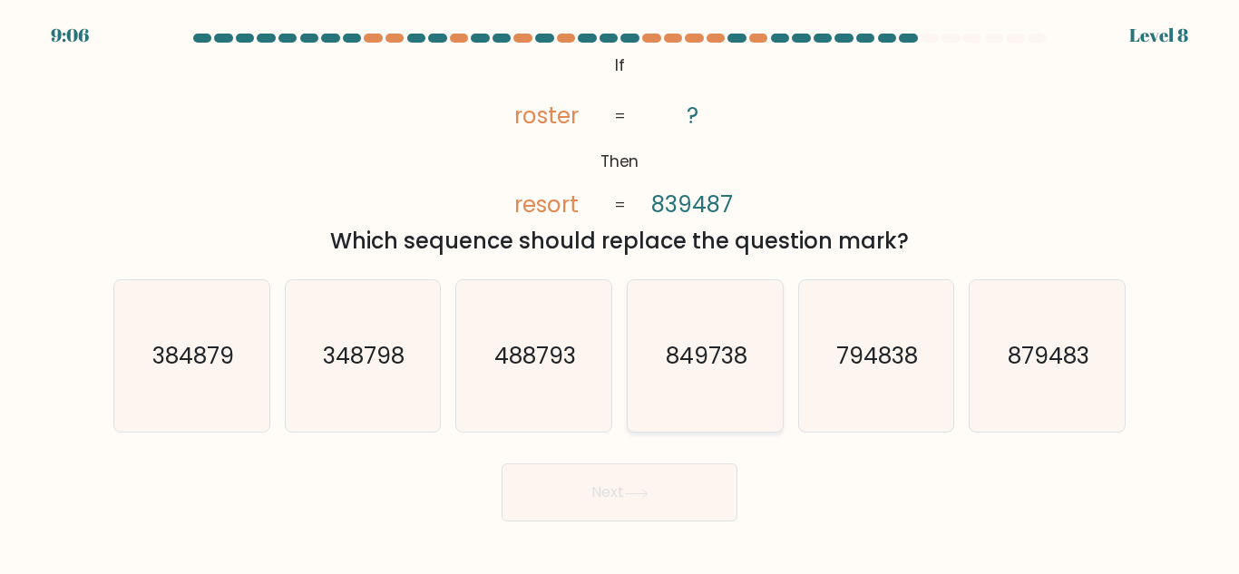
click at [750, 358] on icon "849738" at bounding box center [705, 355] width 151 height 151
click at [620, 292] on input "d. 849738" at bounding box center [620, 290] width 1 height 5
radio input "true"
click at [613, 485] on button "Next" at bounding box center [620, 493] width 236 height 58
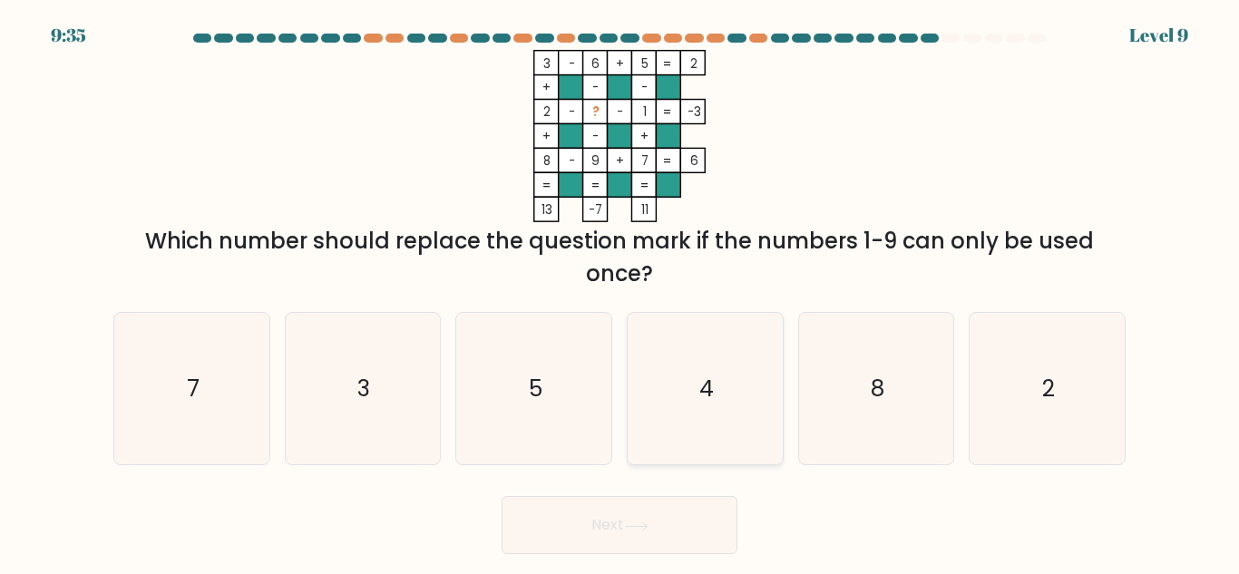
click at [726, 407] on icon "4" at bounding box center [705, 388] width 151 height 151
click at [620, 292] on input "d. 4" at bounding box center [620, 290] width 1 height 5
radio input "true"
click at [634, 535] on button "Next" at bounding box center [620, 525] width 236 height 58
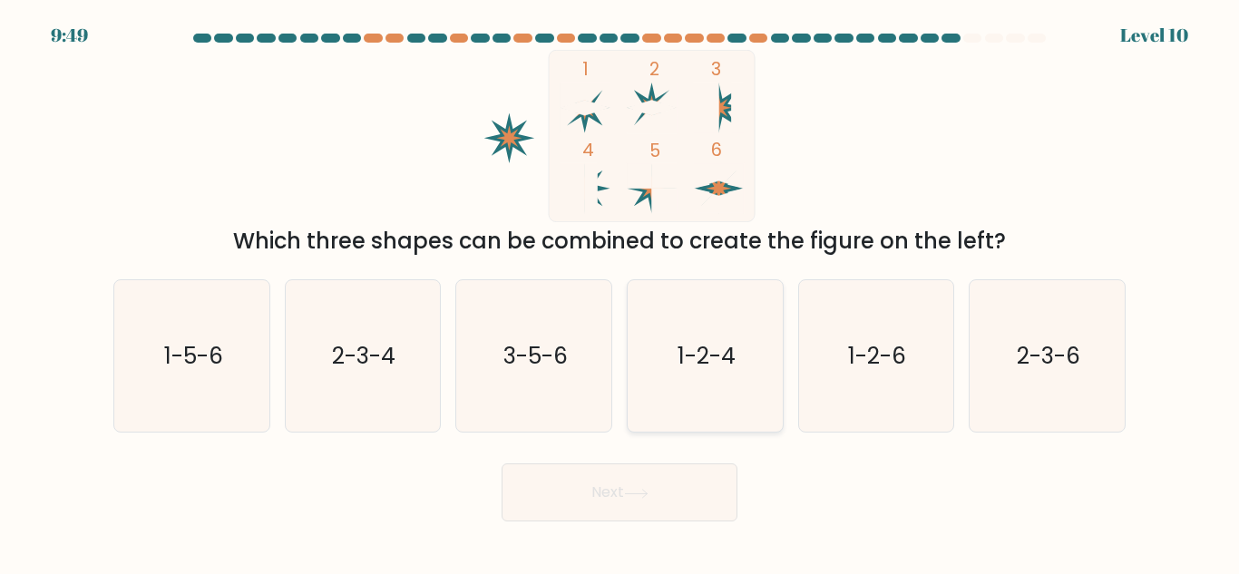
click at [752, 356] on icon "1-2-4" at bounding box center [705, 355] width 151 height 151
click at [620, 292] on input "d. 1-2-4" at bounding box center [620, 290] width 1 height 5
radio input "true"
click at [617, 493] on button "Next" at bounding box center [620, 493] width 236 height 58
click at [630, 493] on icon at bounding box center [636, 494] width 24 height 10
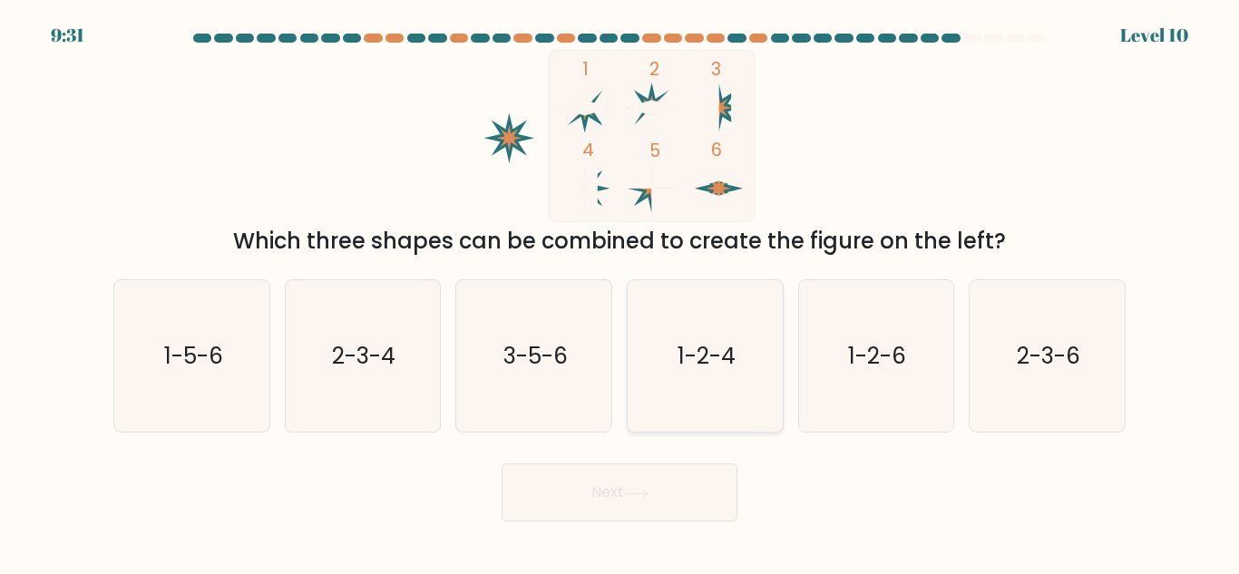
click at [761, 351] on icon "1-2-4" at bounding box center [705, 355] width 151 height 151
click at [620, 292] on input "d. 1-2-4" at bounding box center [620, 290] width 1 height 5
radio input "true"
click at [610, 500] on button "Next" at bounding box center [620, 493] width 236 height 58
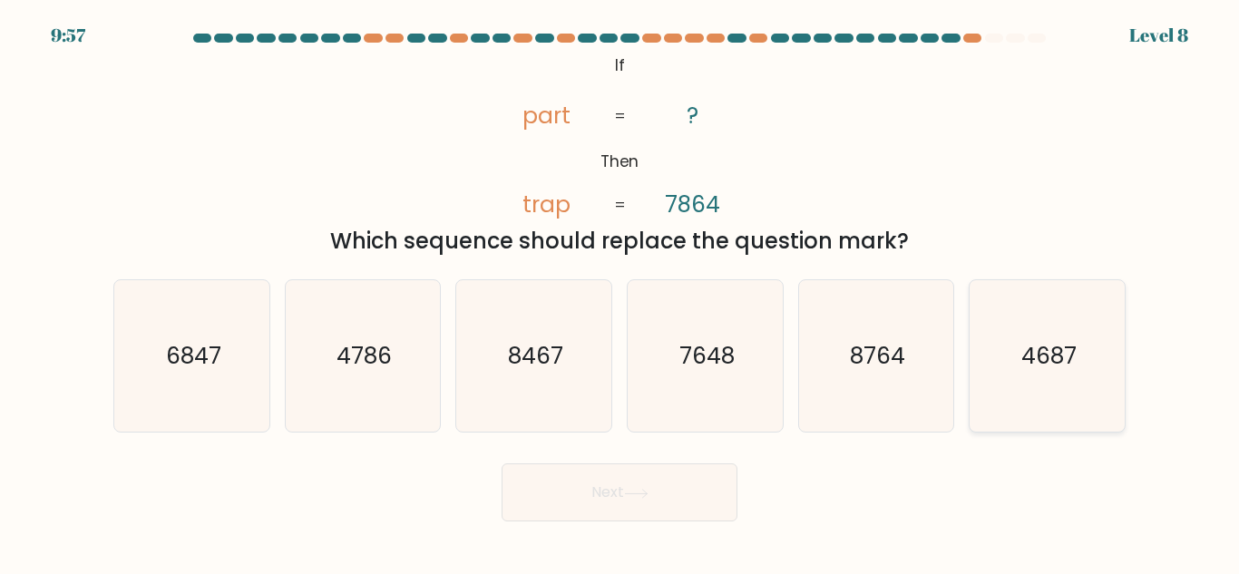
click at [1000, 360] on icon "4687" at bounding box center [1047, 355] width 151 height 151
click at [620, 292] on input "f. 4687" at bounding box center [620, 290] width 1 height 5
radio input "true"
click at [593, 492] on button "Next" at bounding box center [620, 493] width 236 height 58
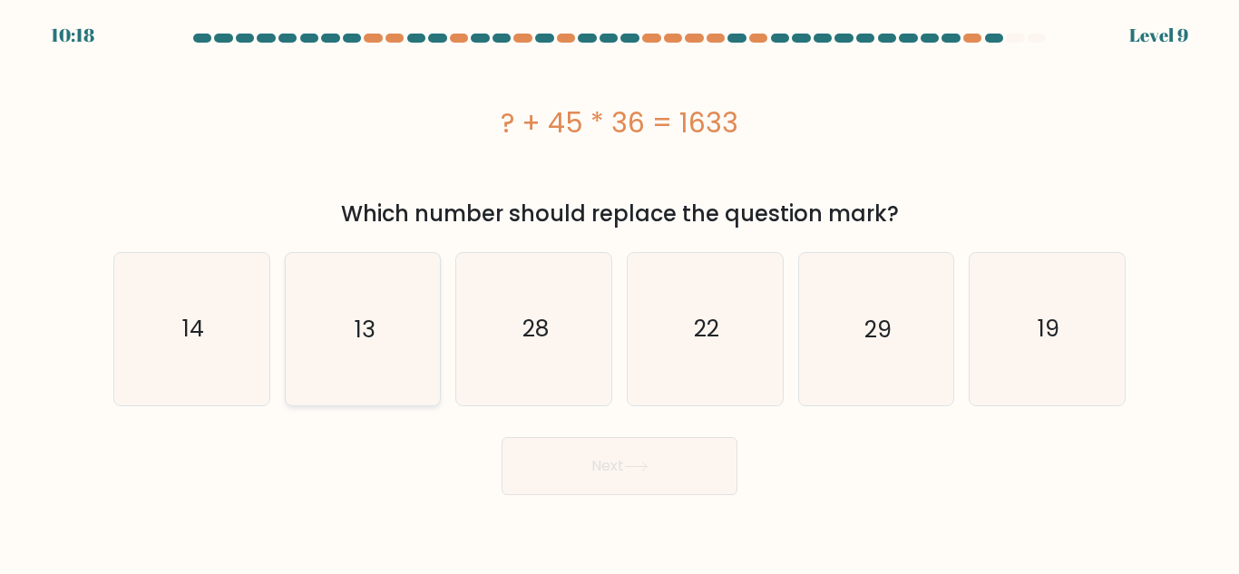
click at [393, 316] on icon "13" at bounding box center [362, 328] width 151 height 151
click at [620, 292] on input "b. 13" at bounding box center [620, 290] width 1 height 5
radio input "true"
click at [627, 463] on button "Next" at bounding box center [620, 466] width 236 height 58
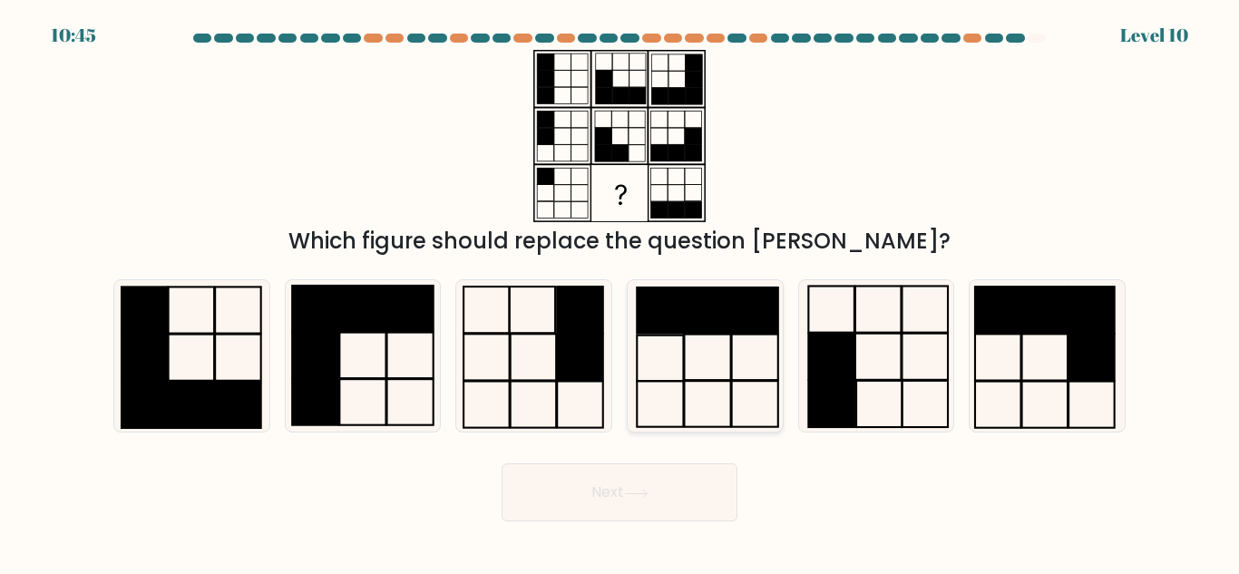
click at [712, 312] on rect at bounding box center [707, 311] width 46 height 46
click at [620, 292] on input "d." at bounding box center [620, 290] width 1 height 5
radio input "true"
click at [633, 489] on icon at bounding box center [636, 494] width 24 height 10
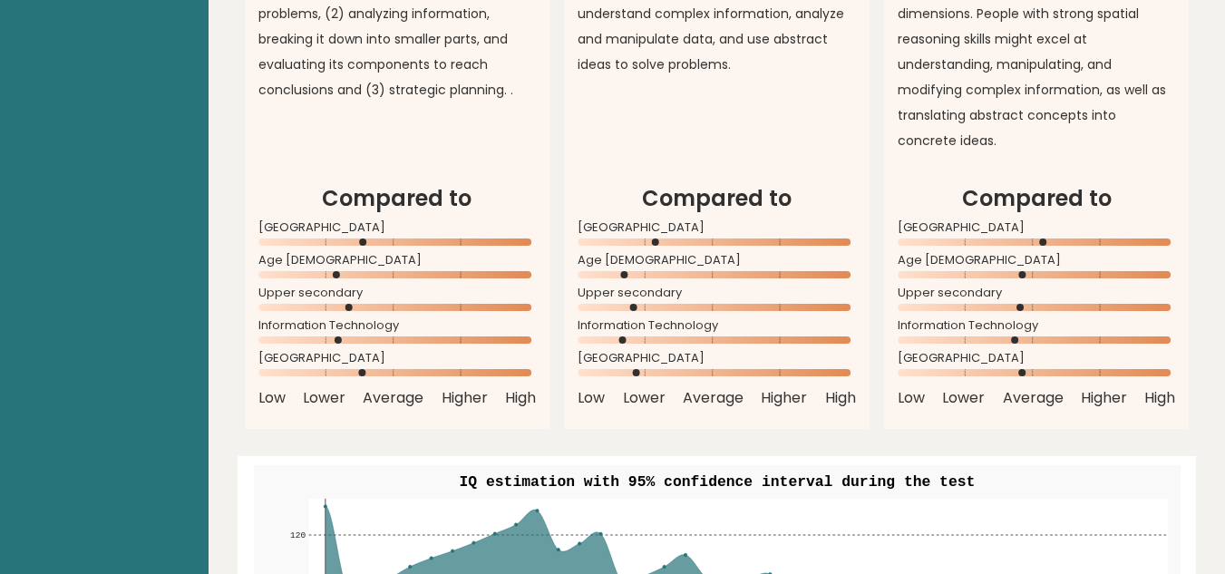
scroll to position [1585, 0]
